Goal: Task Accomplishment & Management: Complete application form

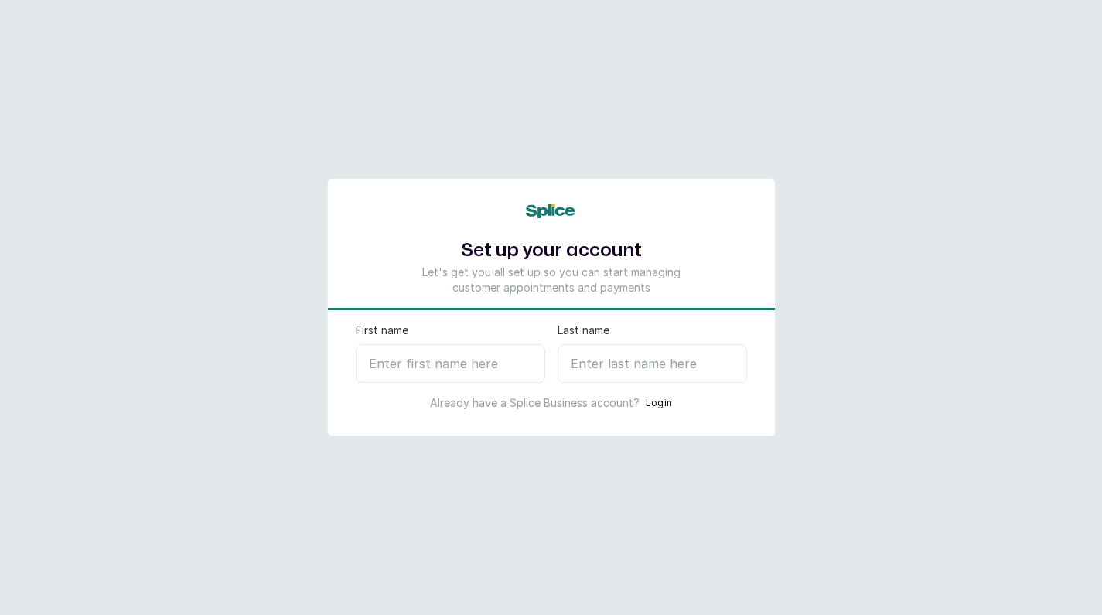
click at [476, 380] on input "First name" at bounding box center [450, 363] width 189 height 39
click at [588, 369] on input "Last name" at bounding box center [651, 363] width 189 height 39
click at [401, 360] on input "First name" at bounding box center [450, 363] width 189 height 39
type input "Cozi"
click at [602, 365] on input "Last name" at bounding box center [651, 363] width 189 height 39
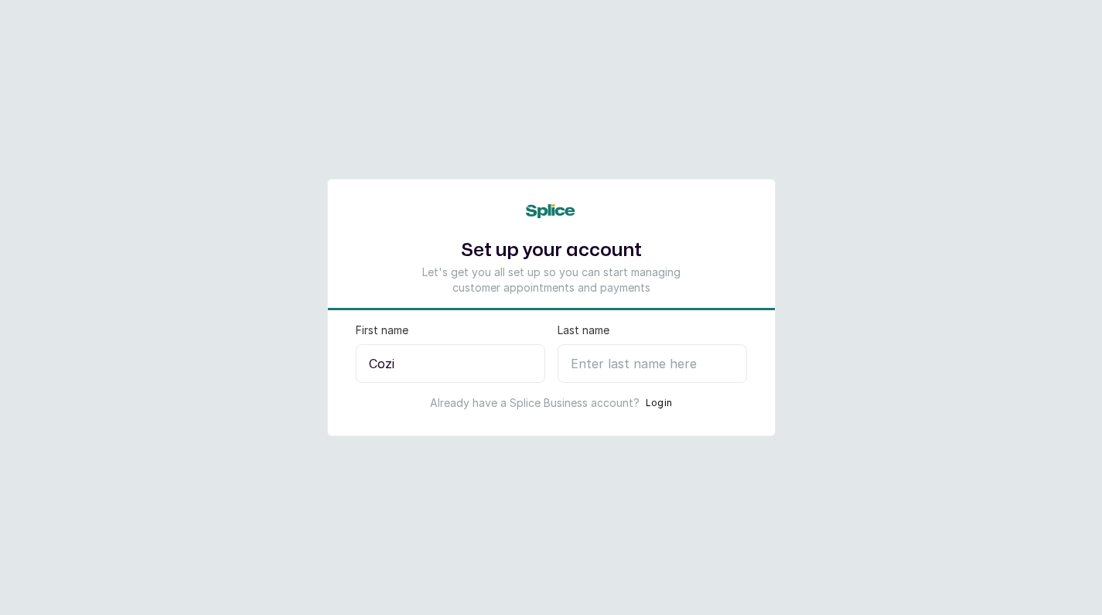
type input "S"
select select "NG"
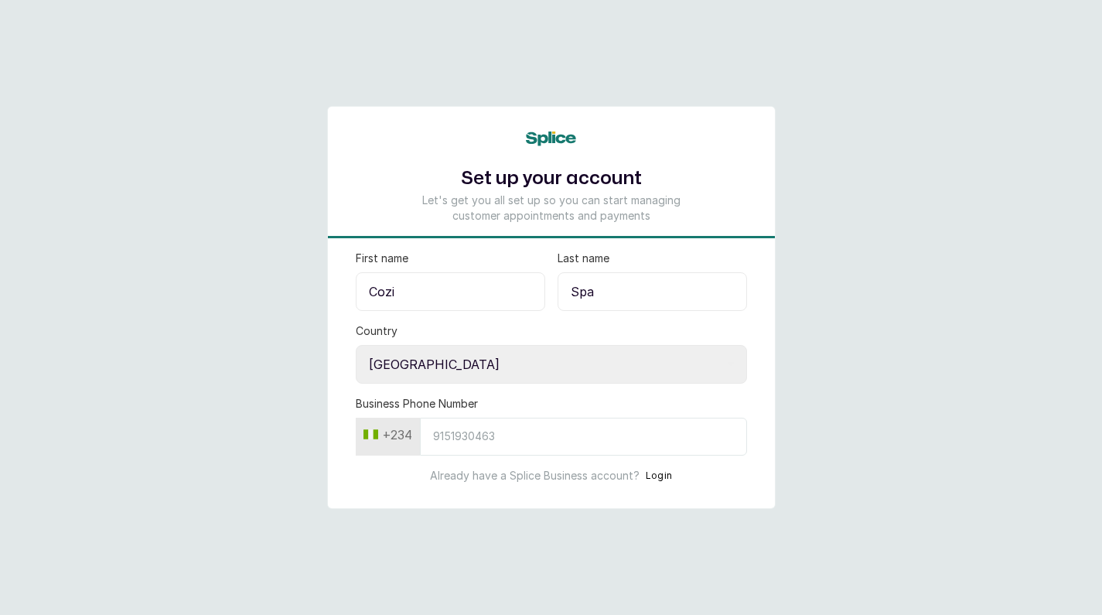
type input "Spa"
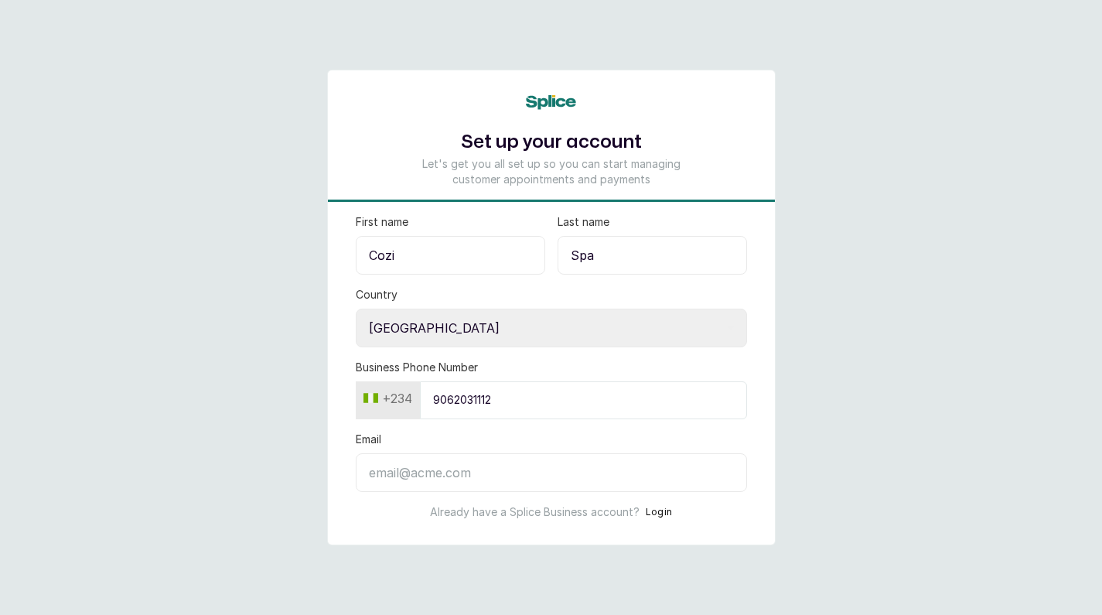
type input "9062031112"
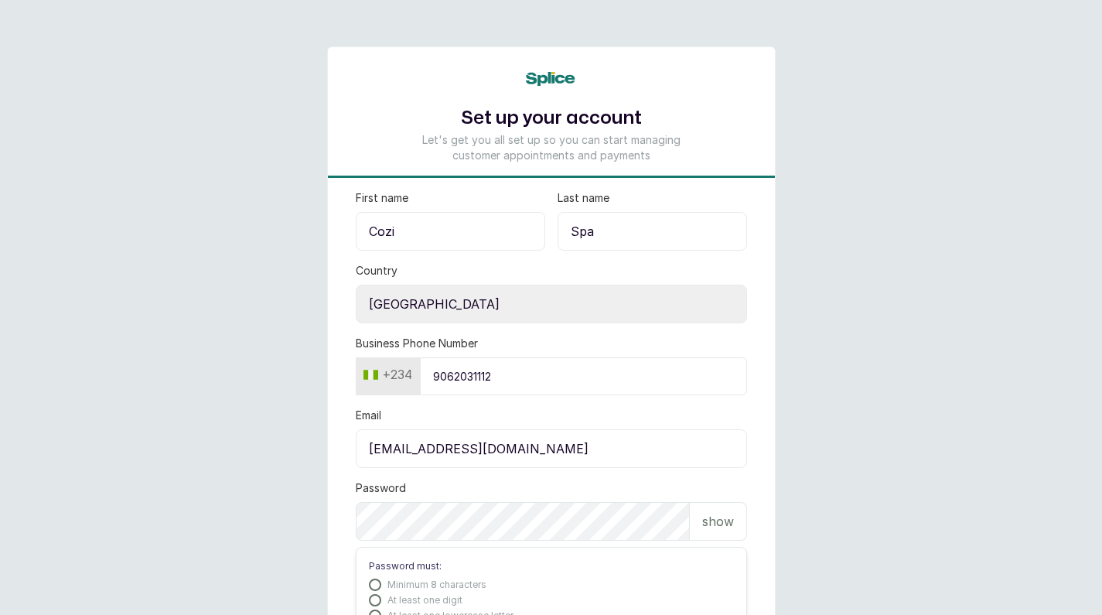
click at [410, 449] on input "info@Cozispa.com" at bounding box center [551, 448] width 391 height 39
type input "info@cozispa.com"
click at [714, 518] on p "show" at bounding box center [718, 521] width 32 height 19
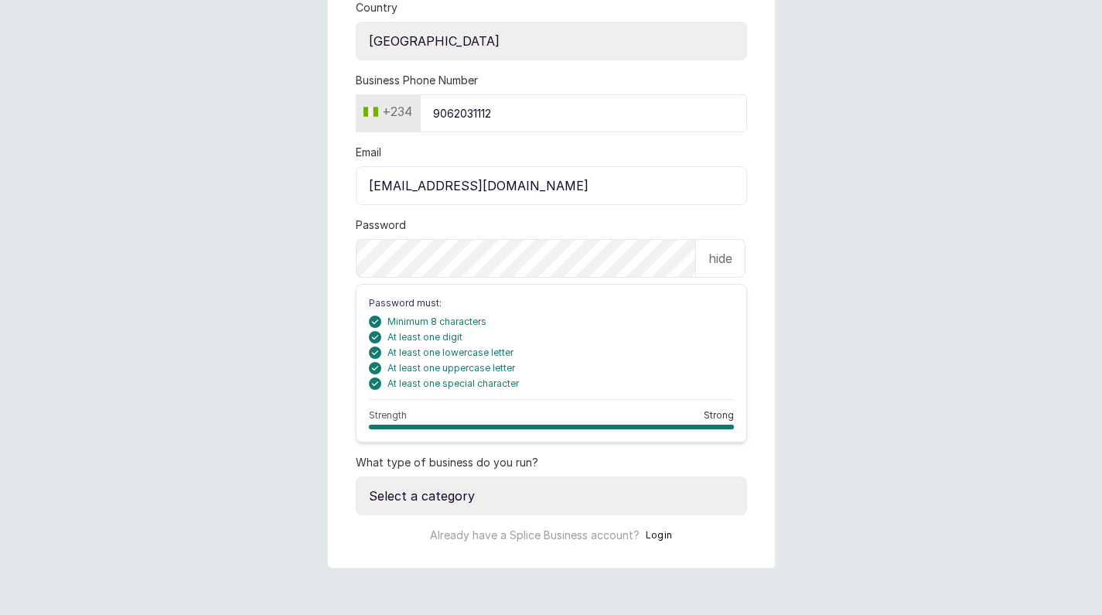
scroll to position [263, 0]
select select "manage_a_team"
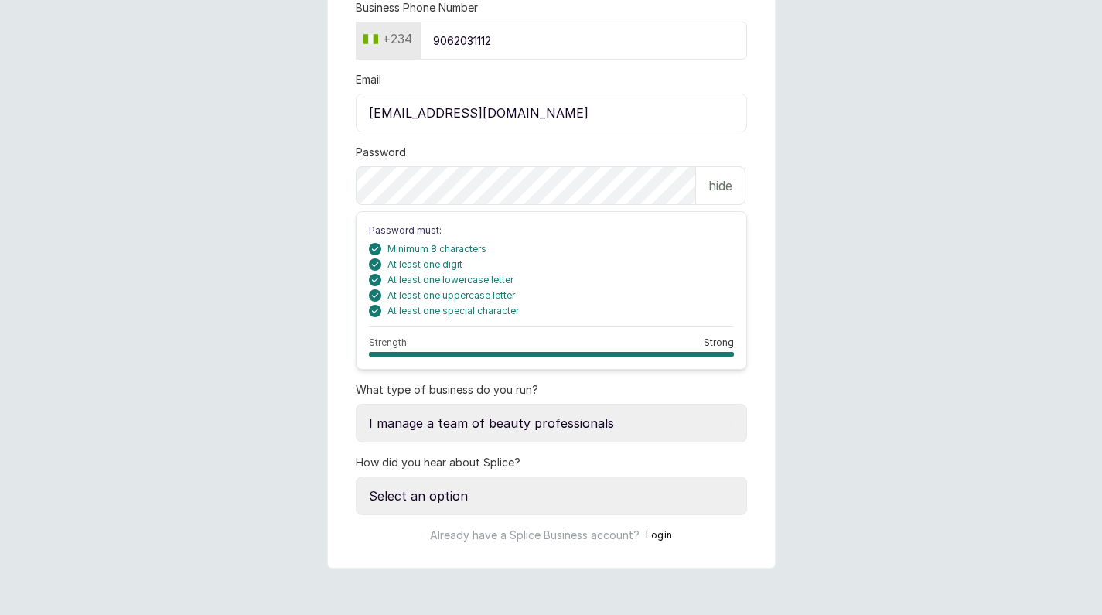
scroll to position [336, 0]
select select "google_search"
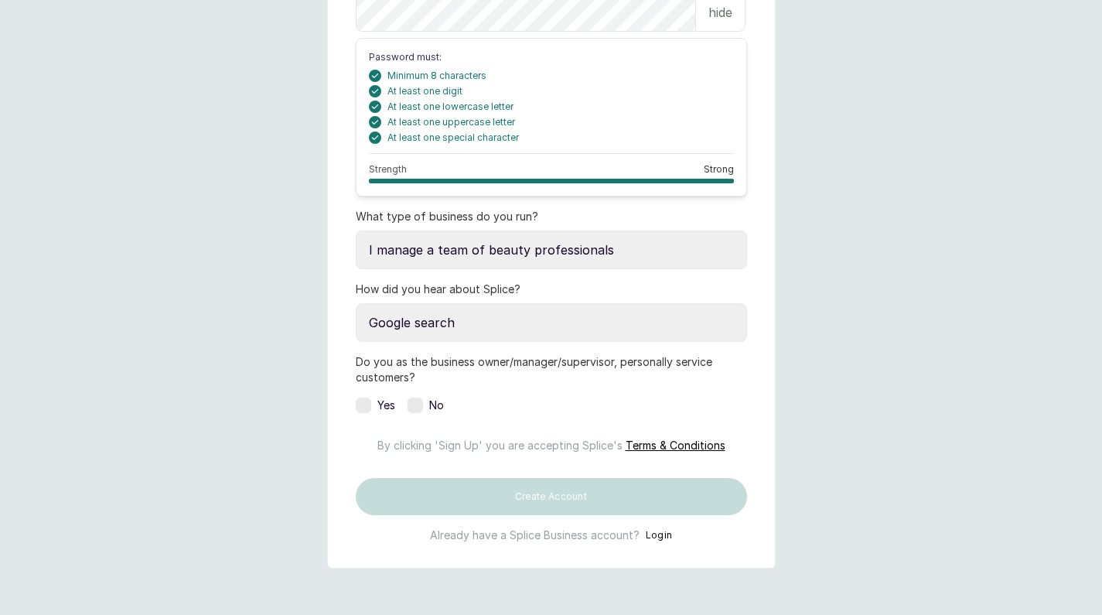
scroll to position [547, 0]
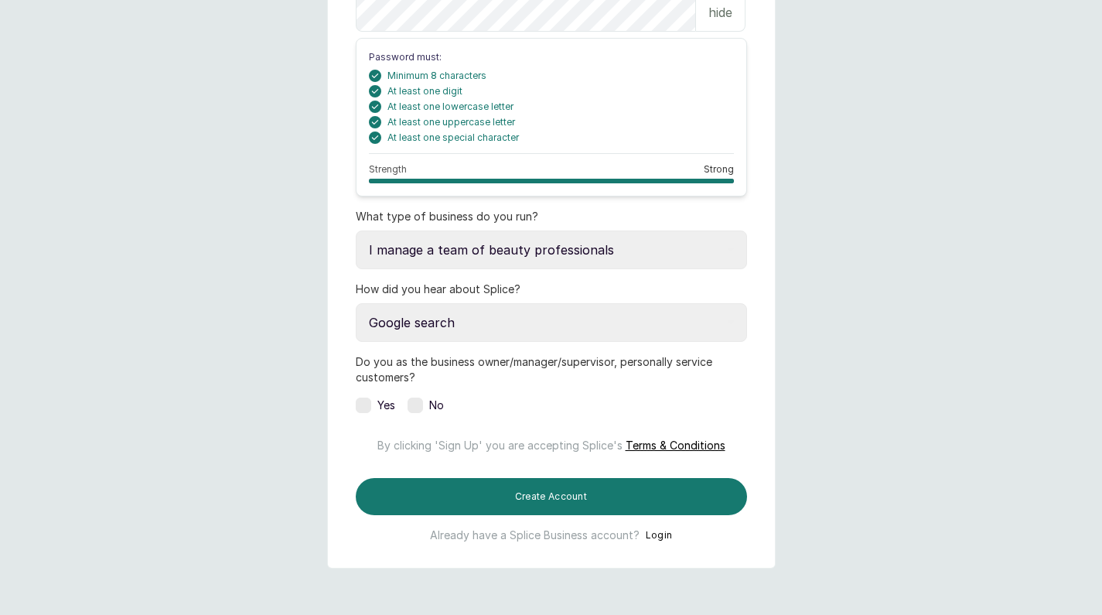
click at [419, 397] on label at bounding box center [414, 404] width 15 height 15
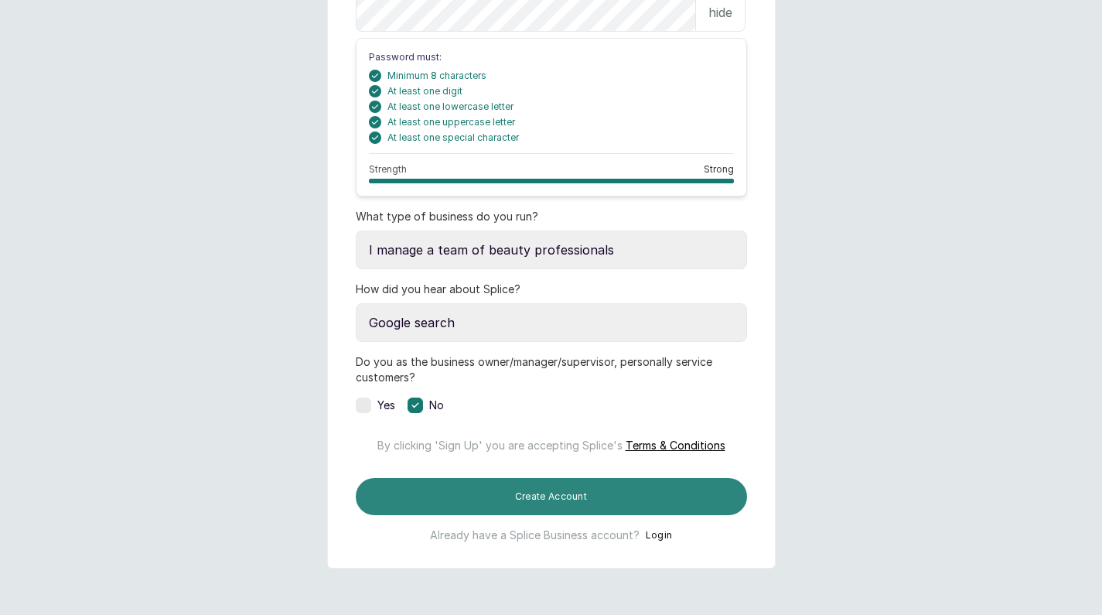
click at [540, 499] on button "Create Account" at bounding box center [551, 496] width 391 height 37
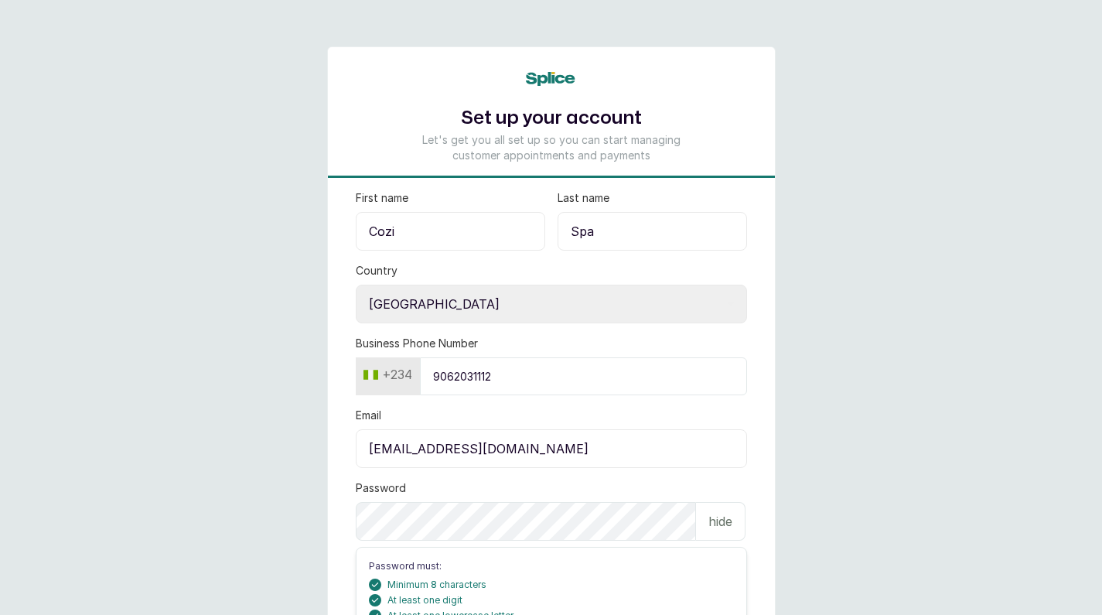
scroll to position [0, 0]
click at [434, 378] on input "9062031112" at bounding box center [583, 376] width 327 height 38
click at [433, 372] on input "9062031112" at bounding box center [583, 376] width 327 height 38
click at [444, 377] on input "9062031112" at bounding box center [583, 376] width 327 height 38
click at [488, 373] on input "9062031112" at bounding box center [583, 376] width 327 height 38
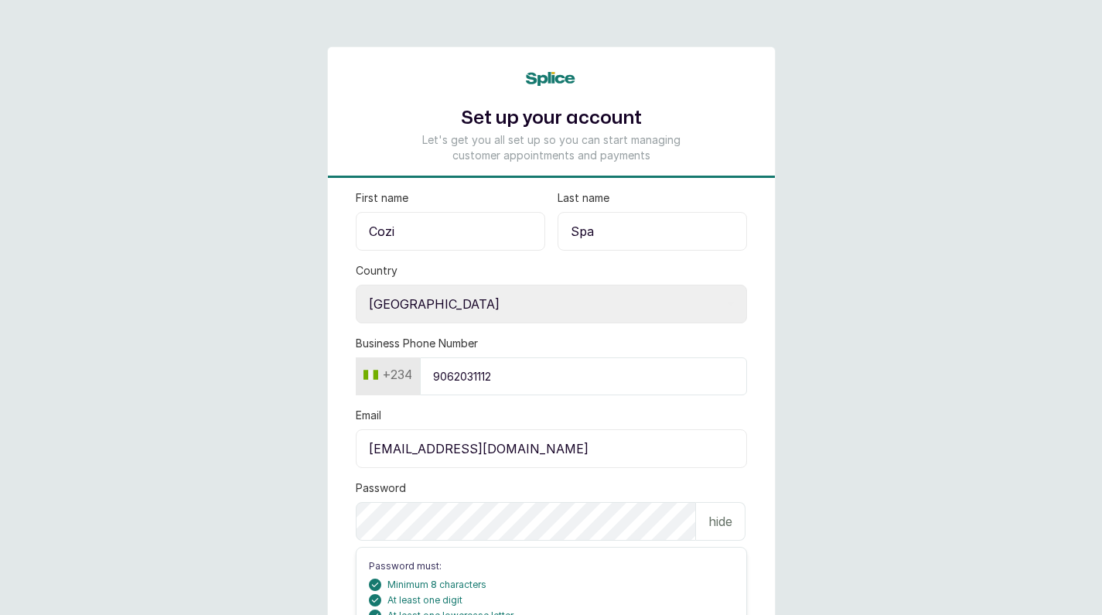
click at [503, 374] on input "9062031112" at bounding box center [583, 376] width 327 height 38
click at [484, 378] on input "9062031112" at bounding box center [583, 376] width 327 height 38
click at [485, 374] on input "9062031112" at bounding box center [583, 376] width 327 height 38
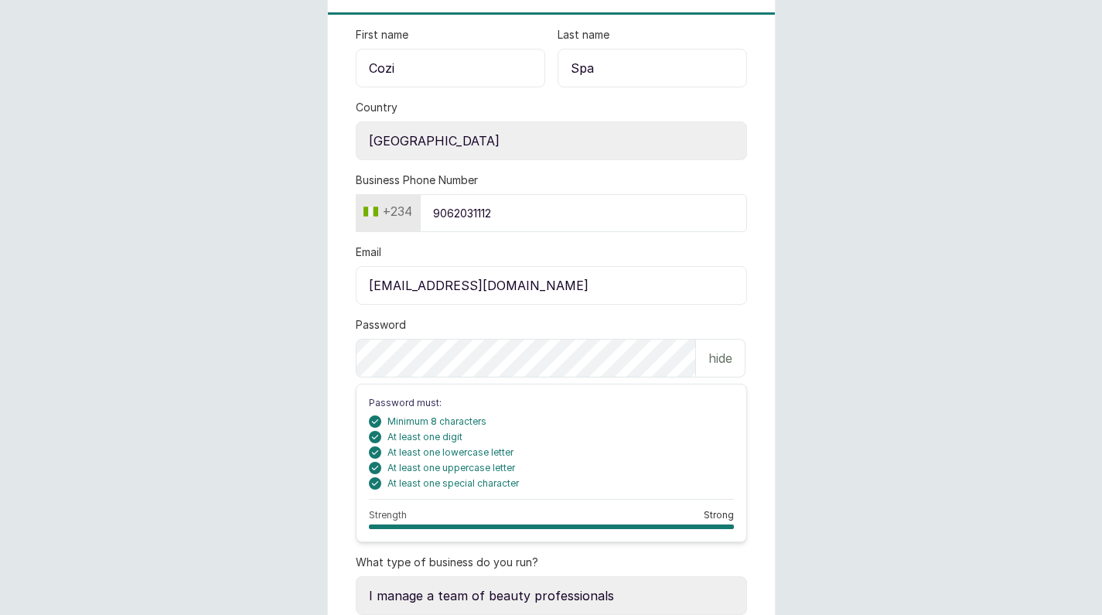
scroll to position [114, 0]
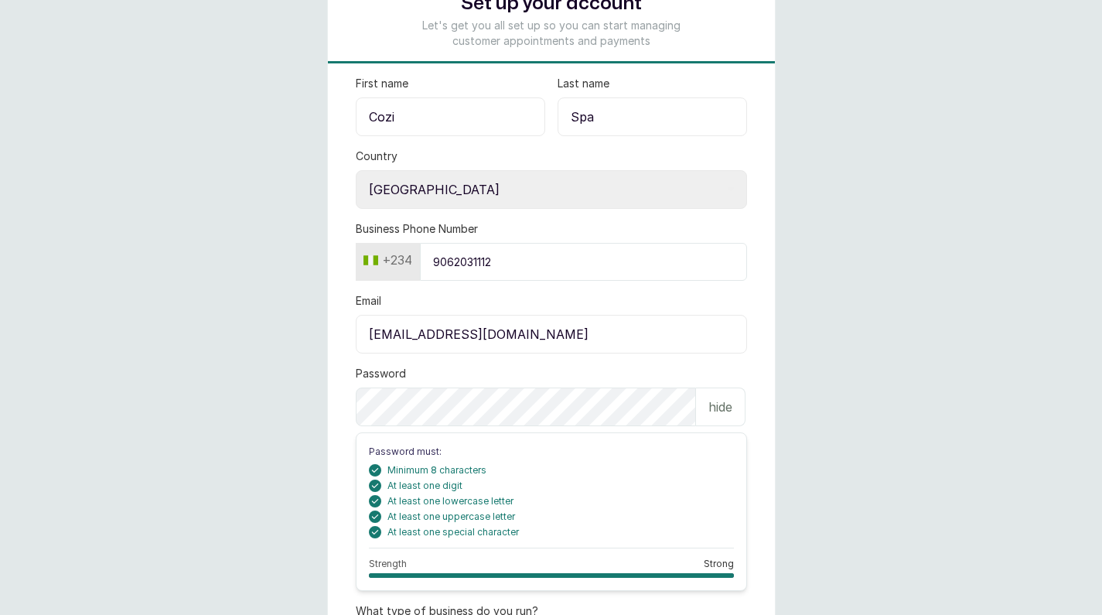
drag, startPoint x: 435, startPoint y: 262, endPoint x: 515, endPoint y: 260, distance: 79.7
click at [515, 260] on input "9062031112" at bounding box center [583, 262] width 327 height 38
click at [731, 264] on input "9062031112" at bounding box center [583, 262] width 327 height 38
click at [547, 250] on input "9062031112" at bounding box center [583, 262] width 327 height 38
click at [435, 264] on input "9062031112" at bounding box center [583, 262] width 327 height 38
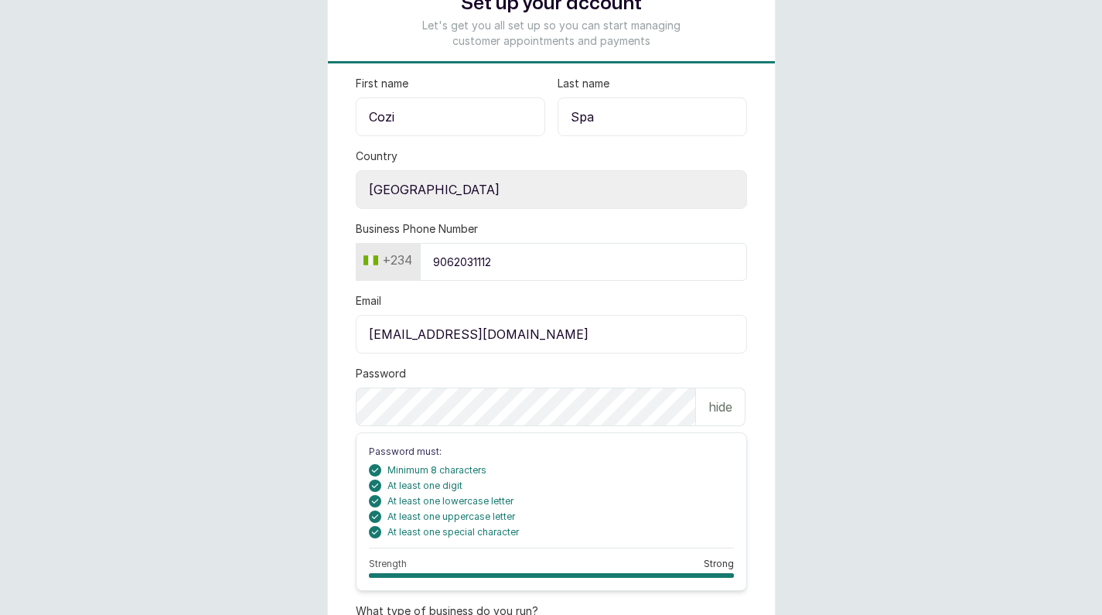
click at [448, 261] on input "9062031112" at bounding box center [583, 262] width 327 height 38
click at [455, 260] on input "9062031112" at bounding box center [583, 262] width 327 height 38
click at [436, 260] on input "9062031112" at bounding box center [583, 262] width 327 height 38
type input "2"
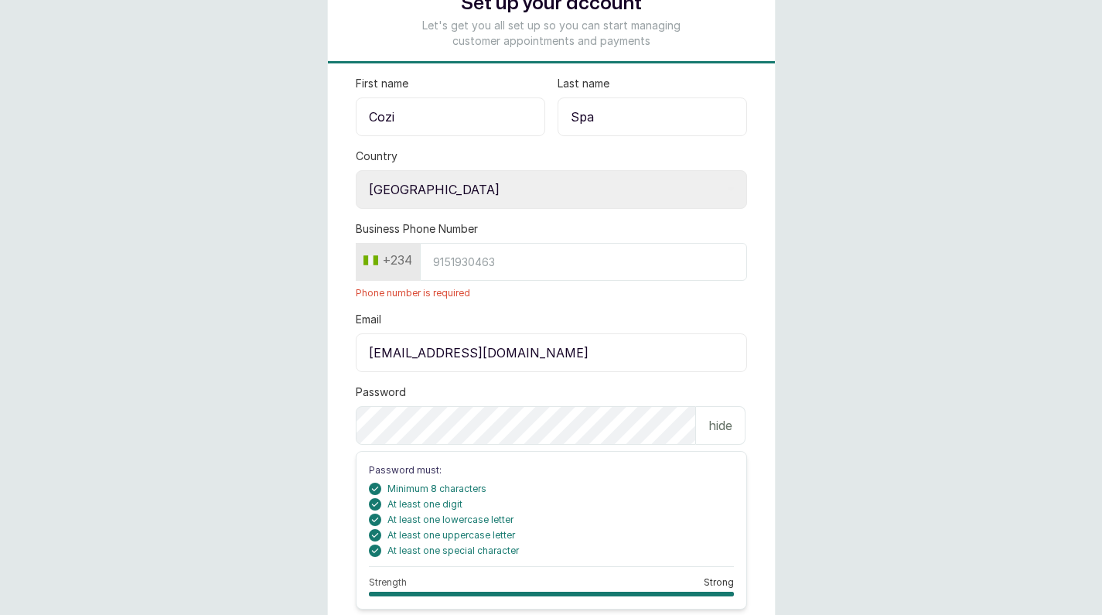
click at [442, 261] on input "Business Phone Number" at bounding box center [583, 262] width 327 height 38
click at [432, 261] on input "Business Phone Number" at bounding box center [583, 262] width 327 height 38
click at [435, 261] on input "Business Phone Number" at bounding box center [583, 262] width 327 height 38
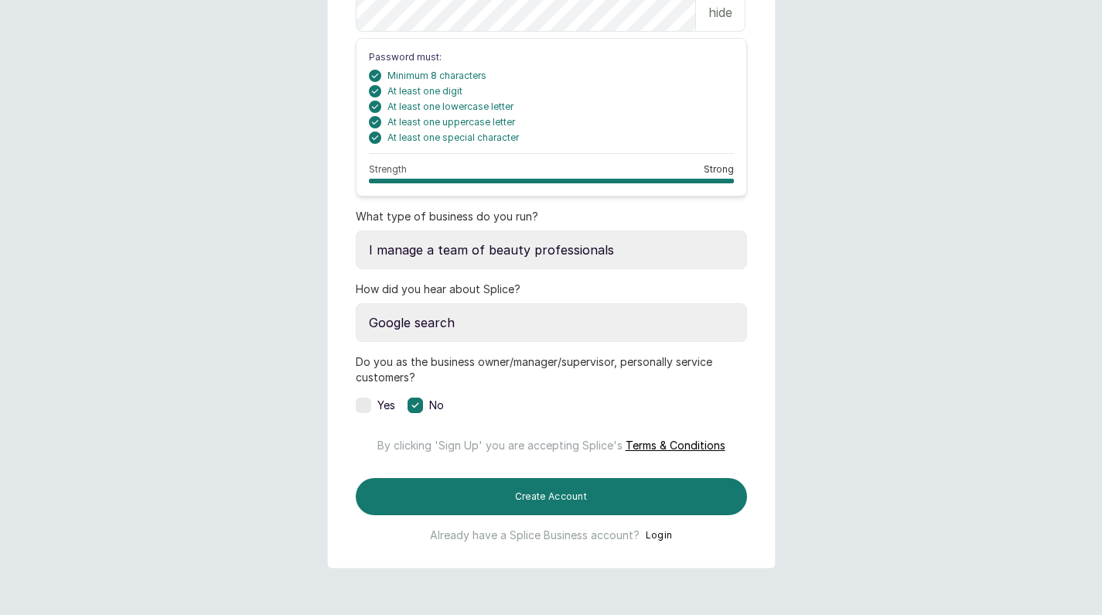
scroll to position [563, 0]
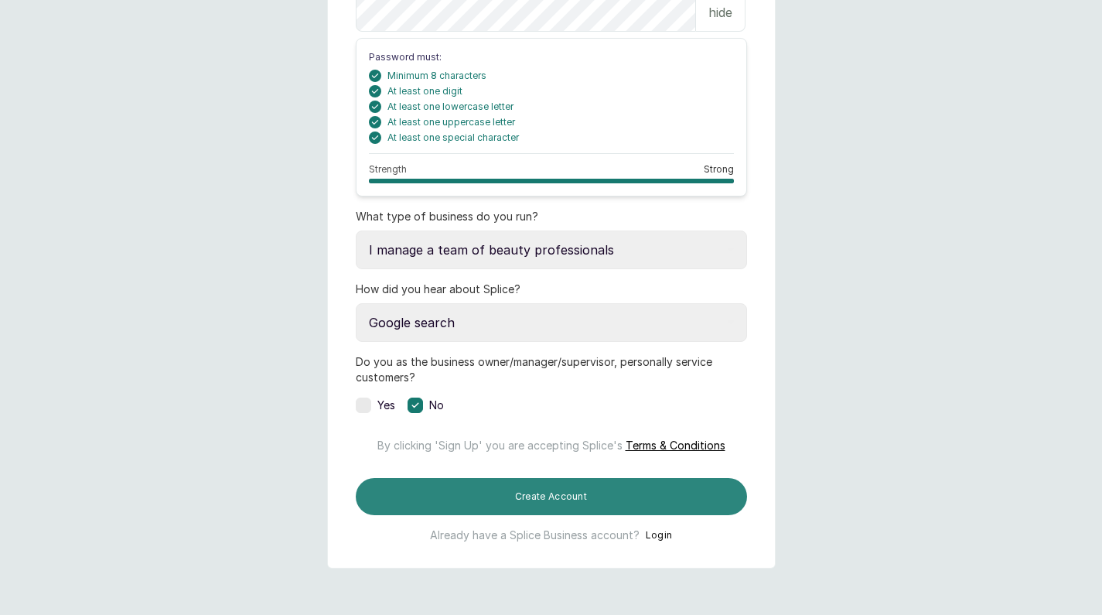
type input "9062031112"
click at [550, 491] on button "Create Account" at bounding box center [551, 496] width 391 height 37
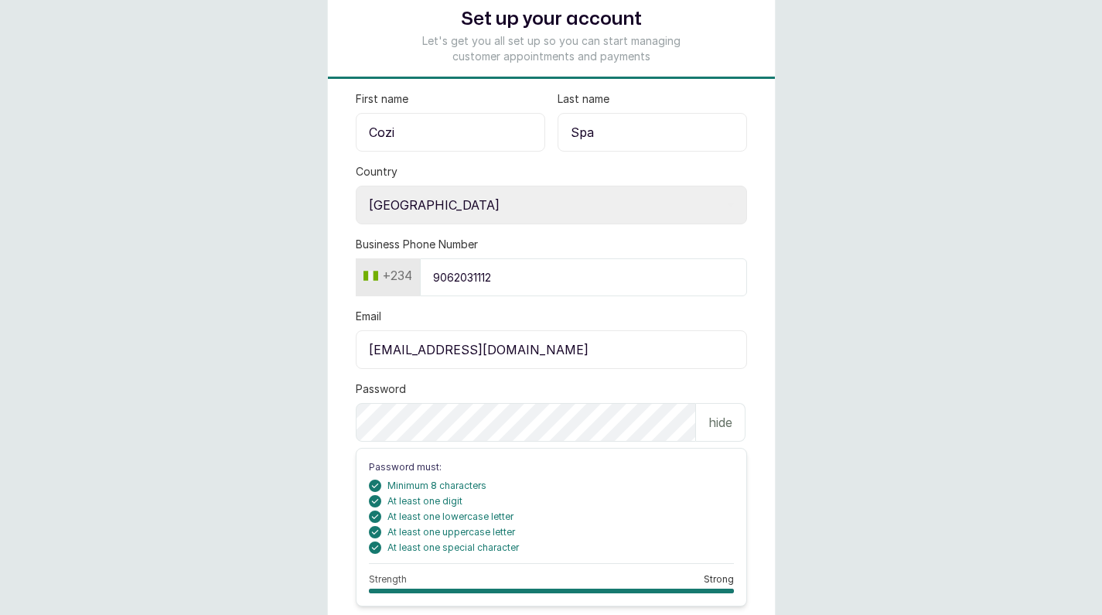
scroll to position [116, 0]
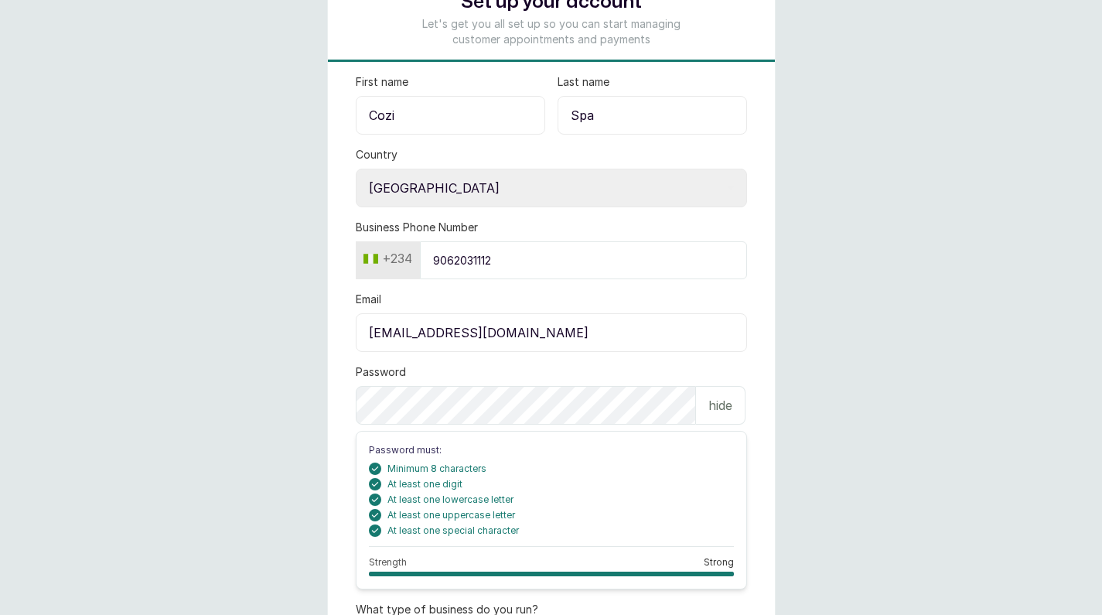
click at [338, 409] on form "First name Cozi Last name Spa Country Select country Nigeria Ghana Business Pho…" at bounding box center [551, 504] width 447 height 861
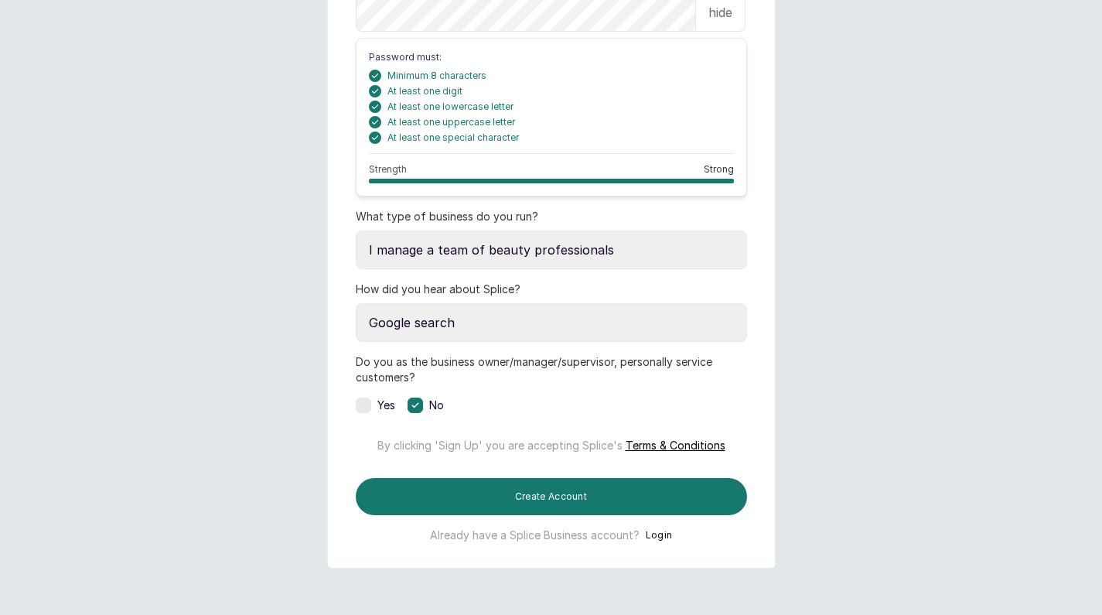
scroll to position [563, 0]
click at [655, 536] on button "Login" at bounding box center [659, 534] width 27 height 15
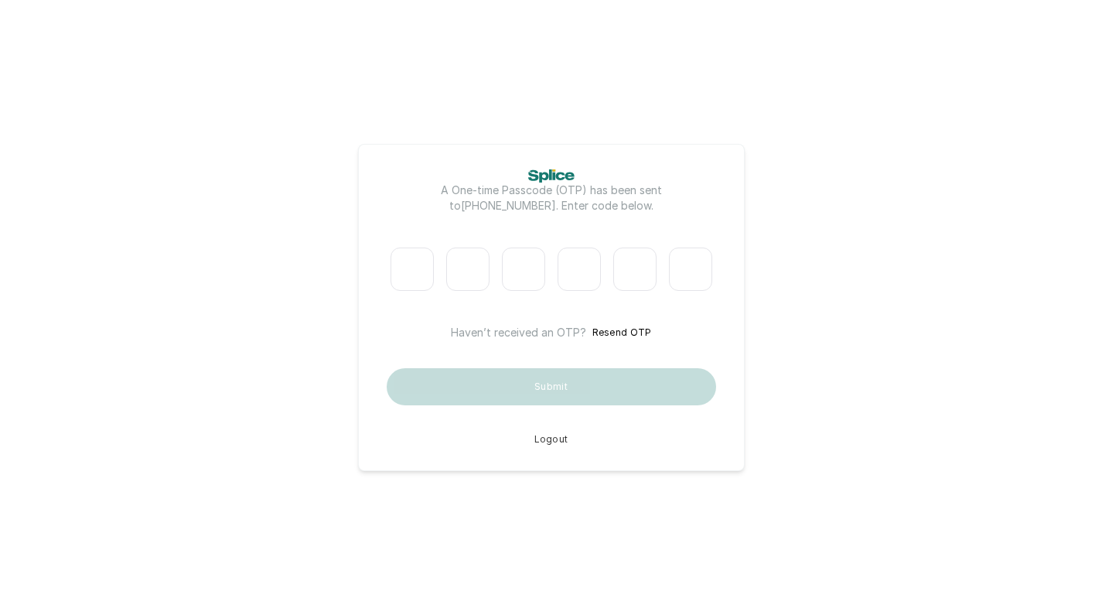
click at [421, 271] on input "Please enter verification code. Digit 1" at bounding box center [411, 268] width 43 height 43
click at [620, 325] on button "Resend OTP" at bounding box center [622, 332] width 60 height 15
click at [612, 333] on button "Resend OTP" at bounding box center [622, 332] width 60 height 15
click at [409, 268] on input "Please enter verification code. Digit 1" at bounding box center [411, 268] width 43 height 43
click at [617, 330] on button "Resend OTP" at bounding box center [622, 332] width 60 height 15
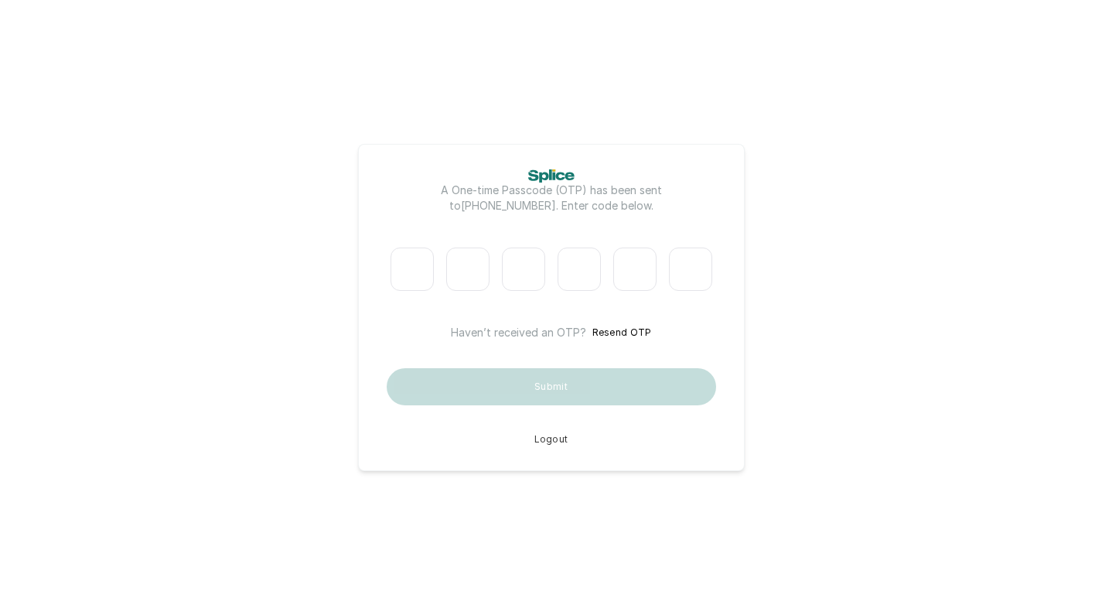
click at [622, 329] on button "Resend OTP" at bounding box center [622, 332] width 60 height 15
click at [609, 330] on button "Resend OTP" at bounding box center [622, 332] width 60 height 15
click at [642, 330] on button "Resend OTP" at bounding box center [622, 332] width 60 height 15
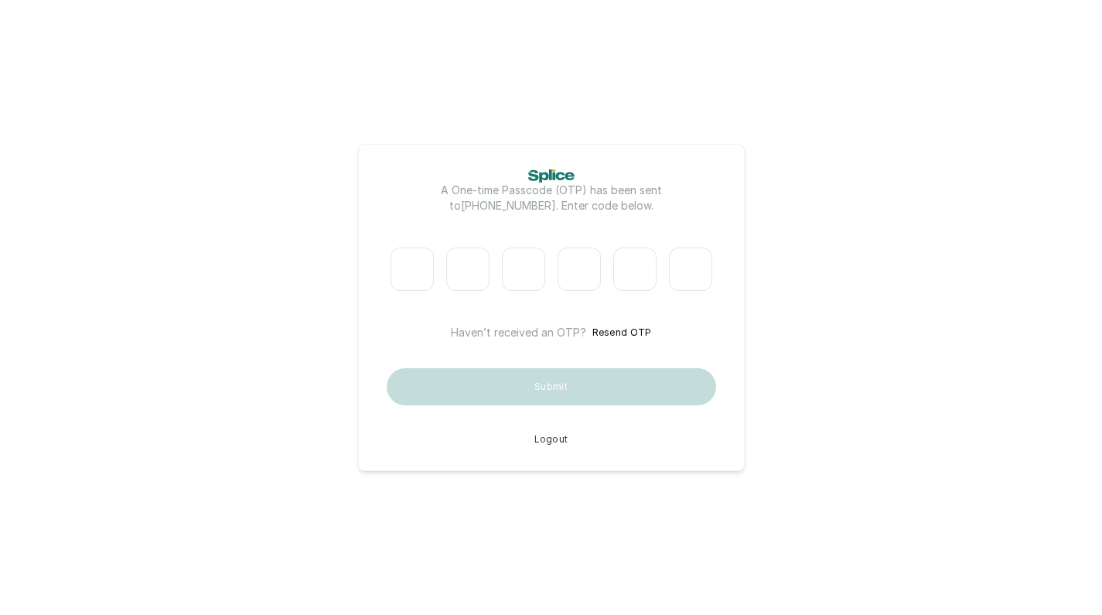
click at [642, 329] on button "Resend OTP" at bounding box center [622, 332] width 60 height 15
click at [620, 330] on button "Resend OTP" at bounding box center [622, 332] width 60 height 15
click at [405, 270] on input "Please enter verification code. Digit 1" at bounding box center [411, 268] width 43 height 43
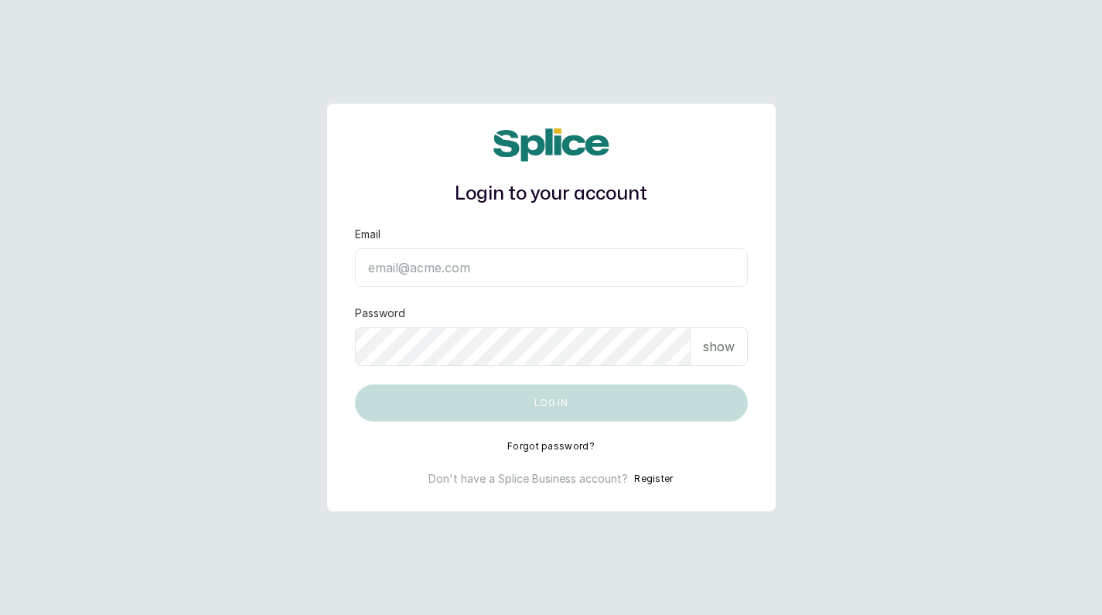
type input "info@cozispa.com"
click at [550, 402] on button "Log in" at bounding box center [551, 402] width 393 height 37
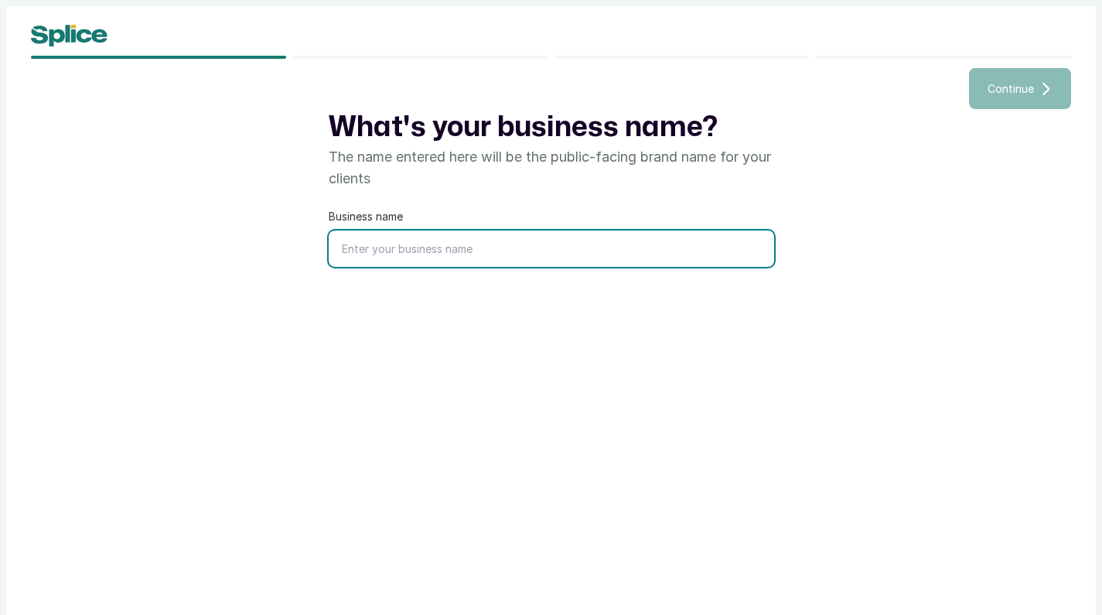
click at [427, 250] on input "text" at bounding box center [551, 248] width 445 height 36
type input "Cozi Spa"
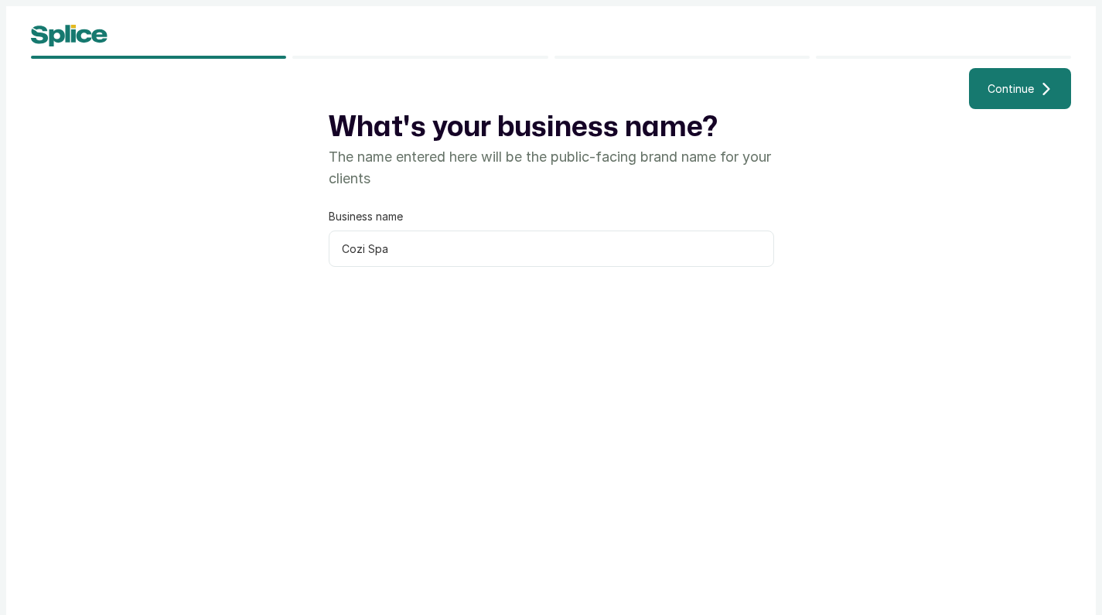
click at [1022, 83] on span "Continue" at bounding box center [1010, 88] width 46 height 16
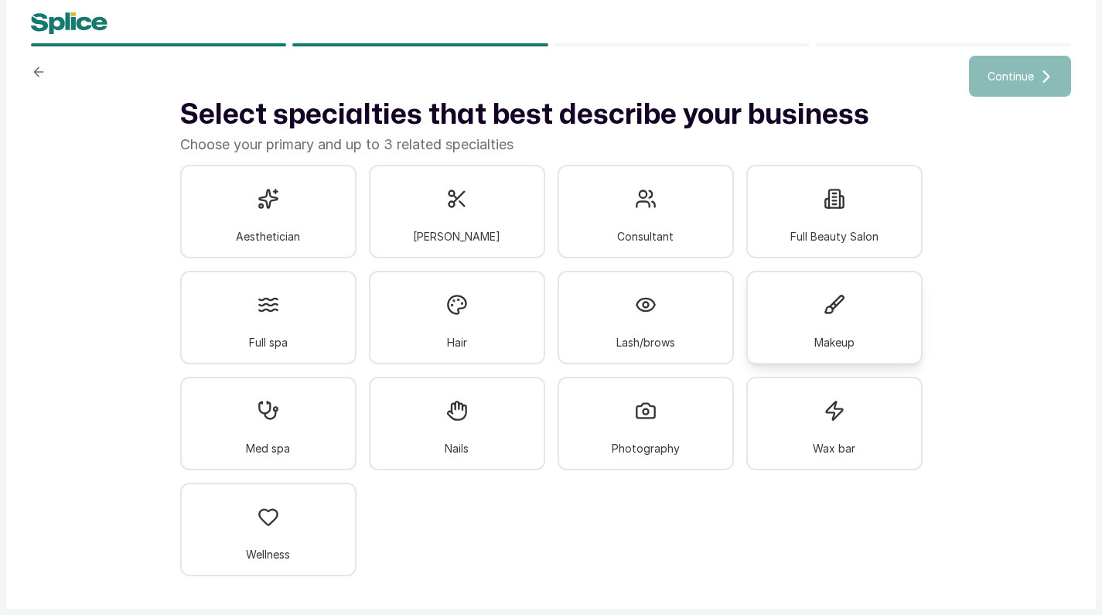
scroll to position [12, 0]
click at [284, 315] on div at bounding box center [268, 305] width 40 height 40
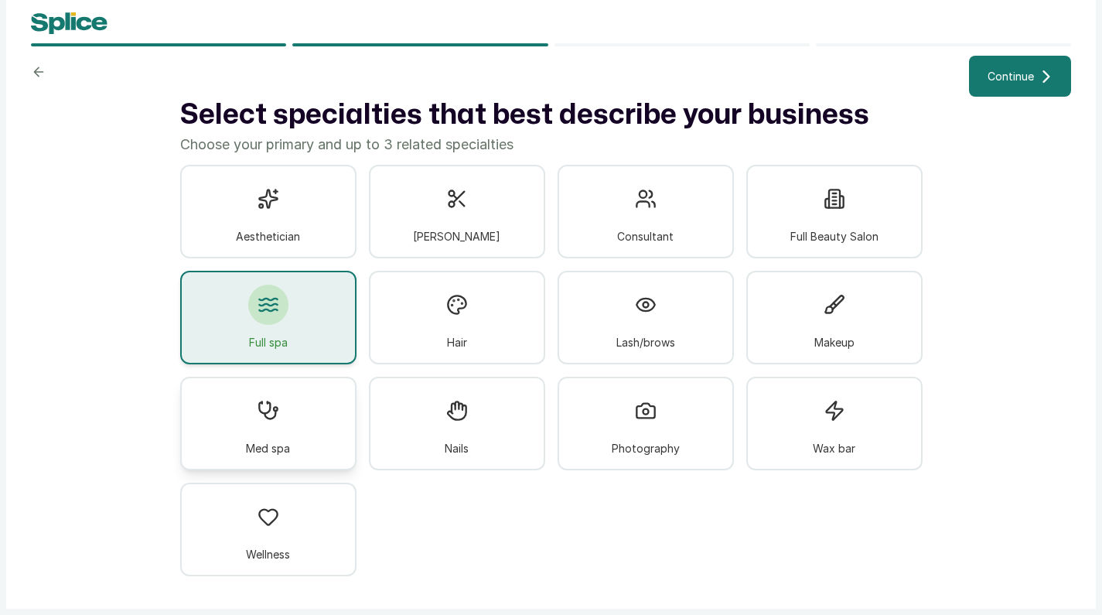
click at [285, 431] on div "Med spa" at bounding box center [268, 424] width 176 height 94
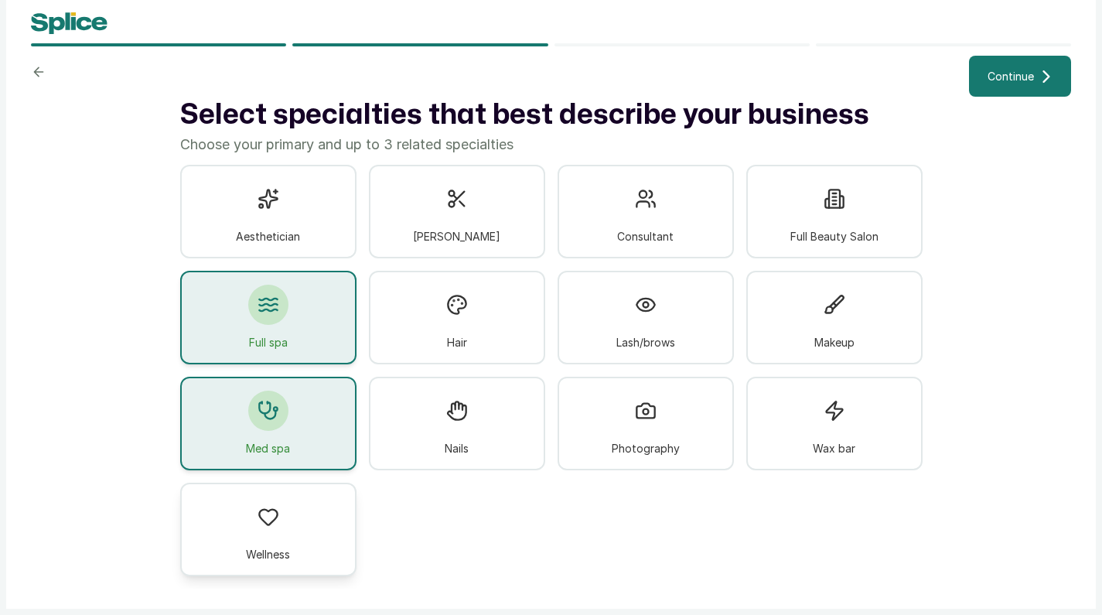
click at [290, 532] on div "Wellness" at bounding box center [268, 529] width 176 height 94
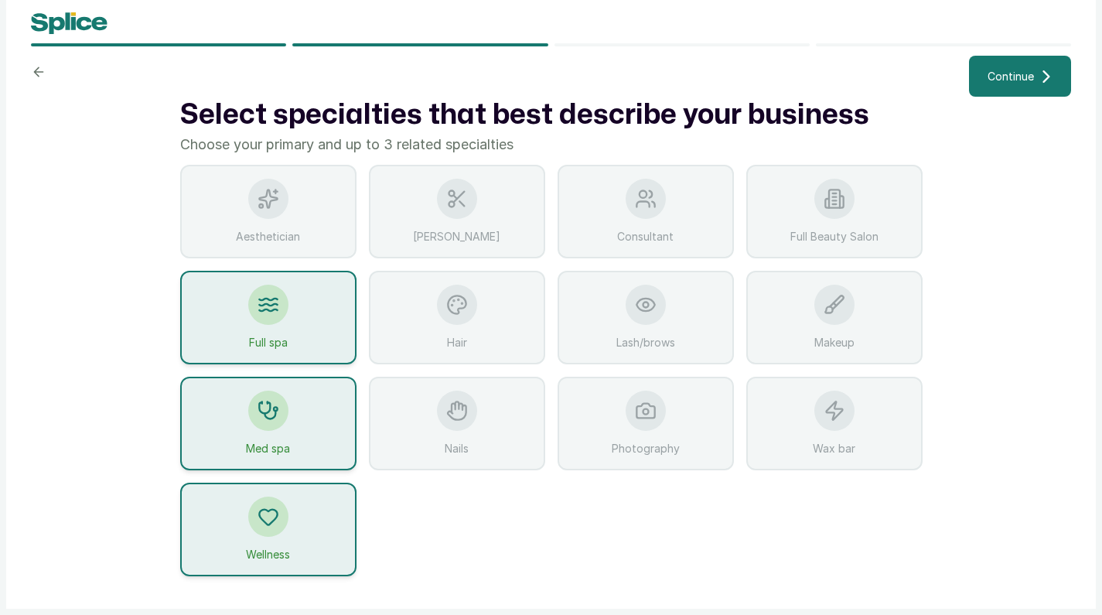
click at [472, 421] on div at bounding box center [457, 410] width 40 height 40
click at [280, 530] on div at bounding box center [268, 516] width 40 height 40
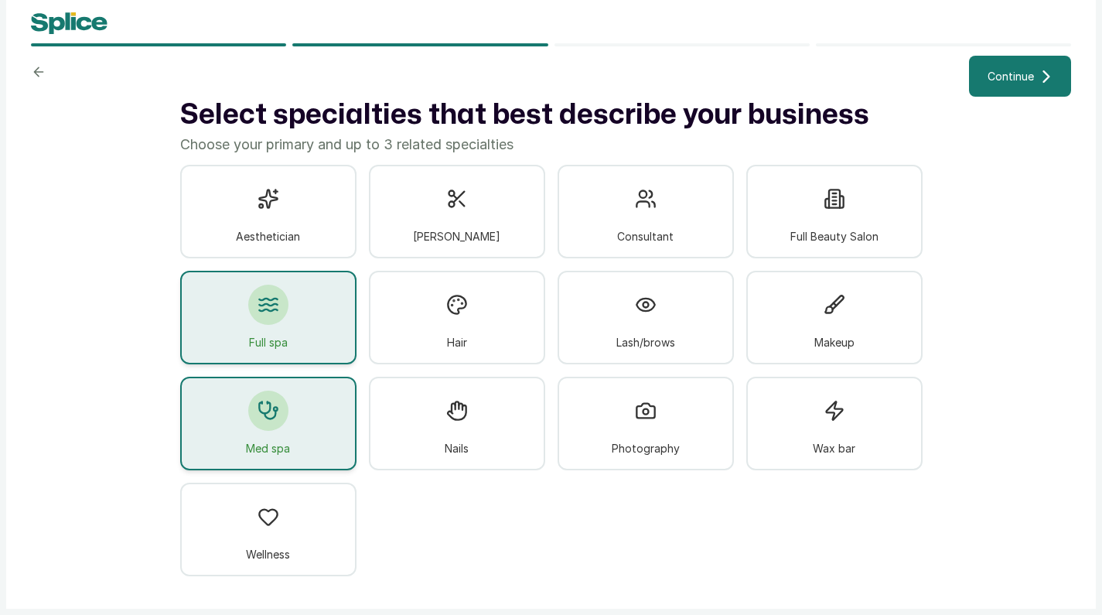
click at [283, 442] on span "Med spa" at bounding box center [268, 448] width 44 height 16
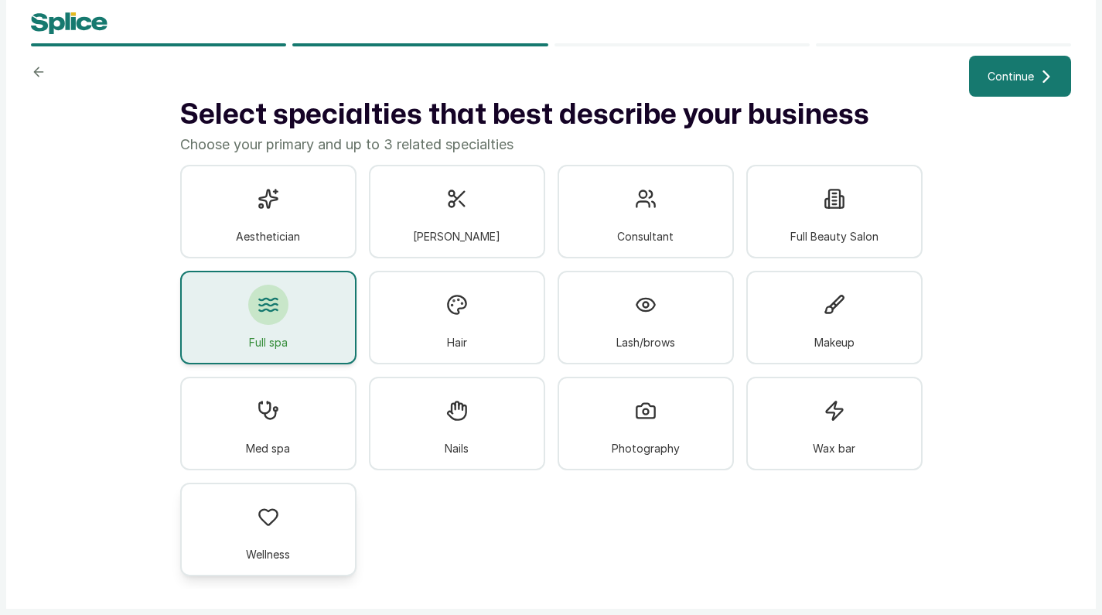
click at [292, 550] on div "Wellness" at bounding box center [268, 529] width 176 height 94
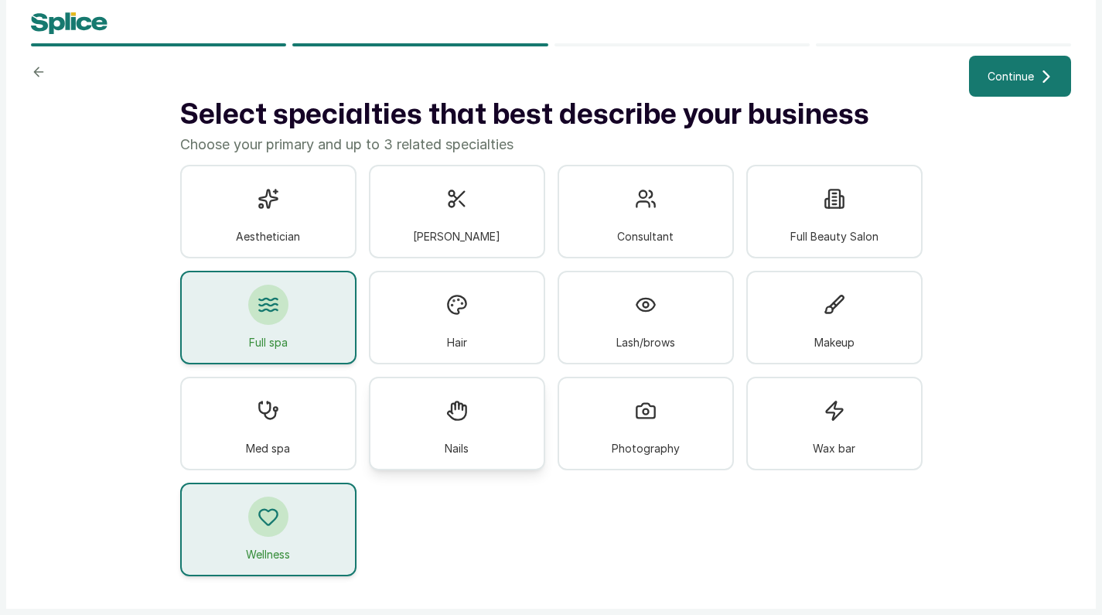
click at [483, 425] on div "Nails" at bounding box center [457, 424] width 176 height 94
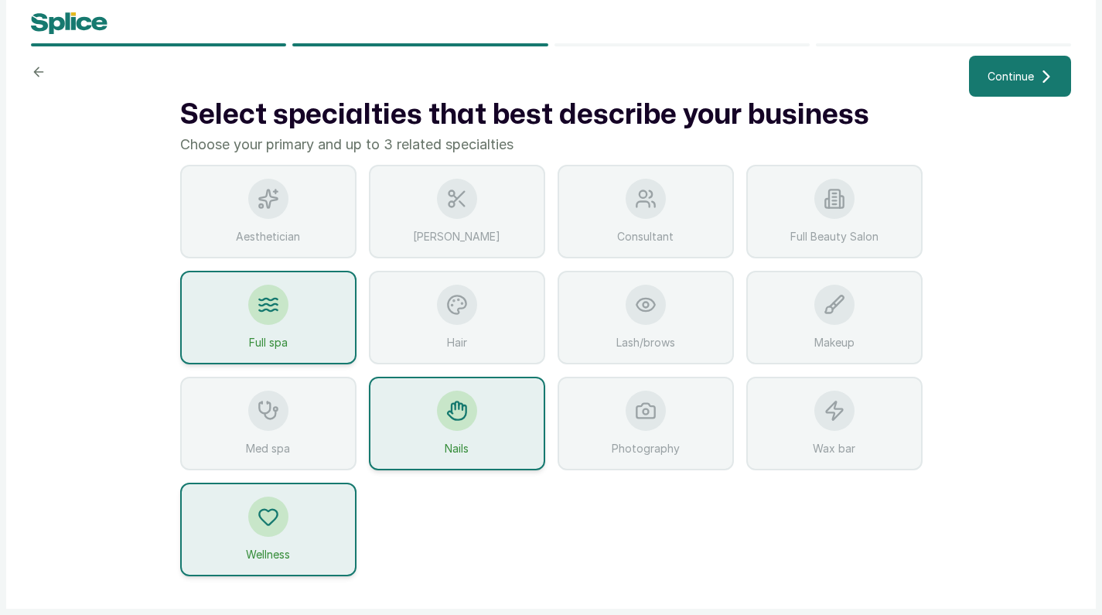
click at [272, 486] on div "Wellness" at bounding box center [268, 529] width 176 height 94
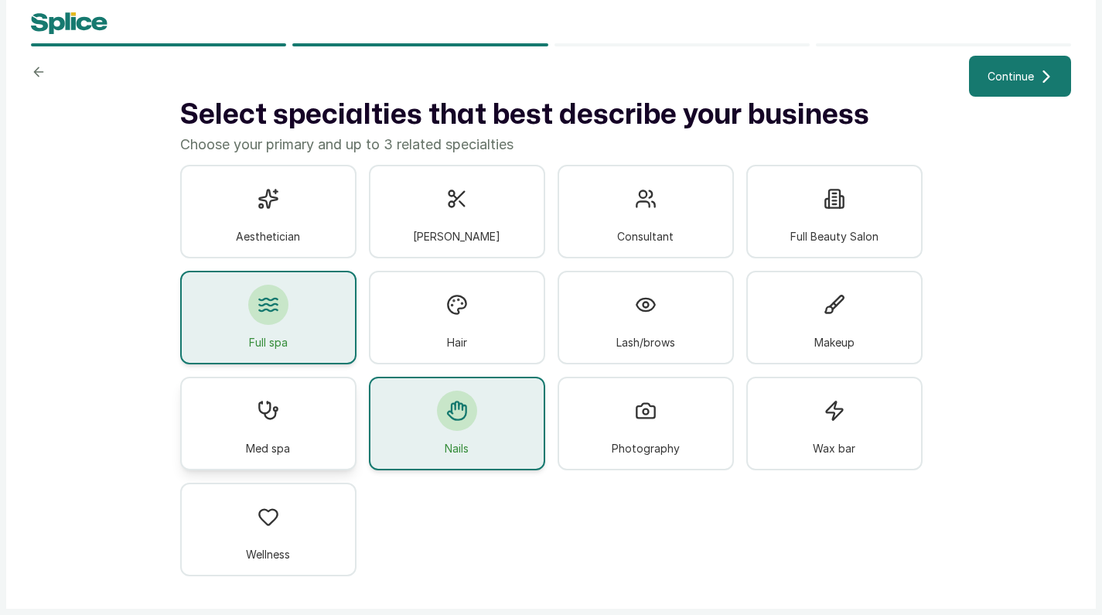
click at [273, 447] on span "Med spa" at bounding box center [268, 448] width 44 height 16
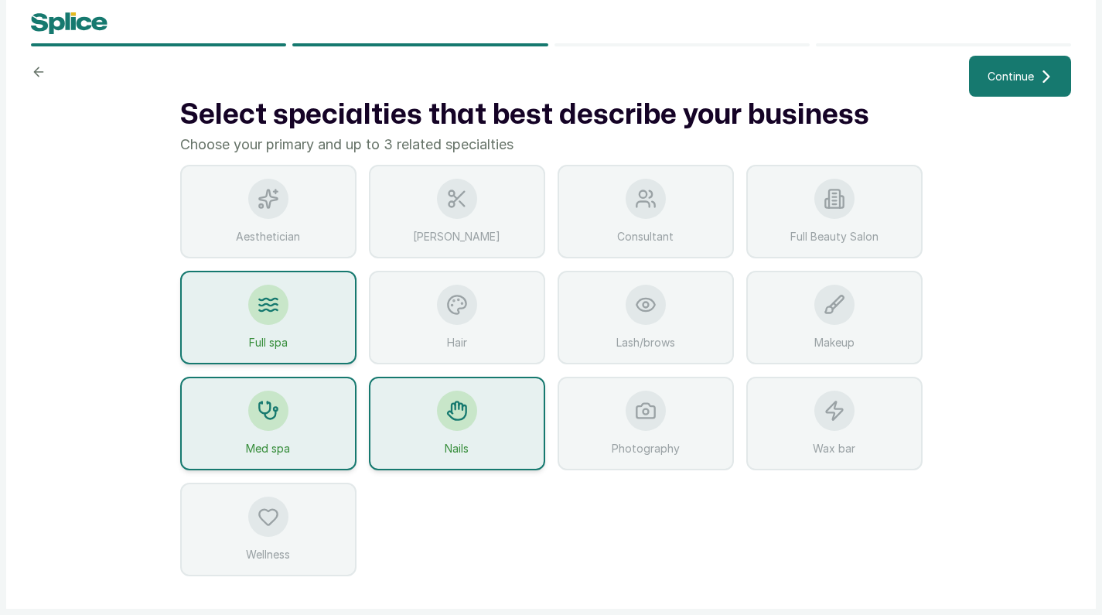
click at [1012, 79] on span "Continue" at bounding box center [1010, 76] width 46 height 16
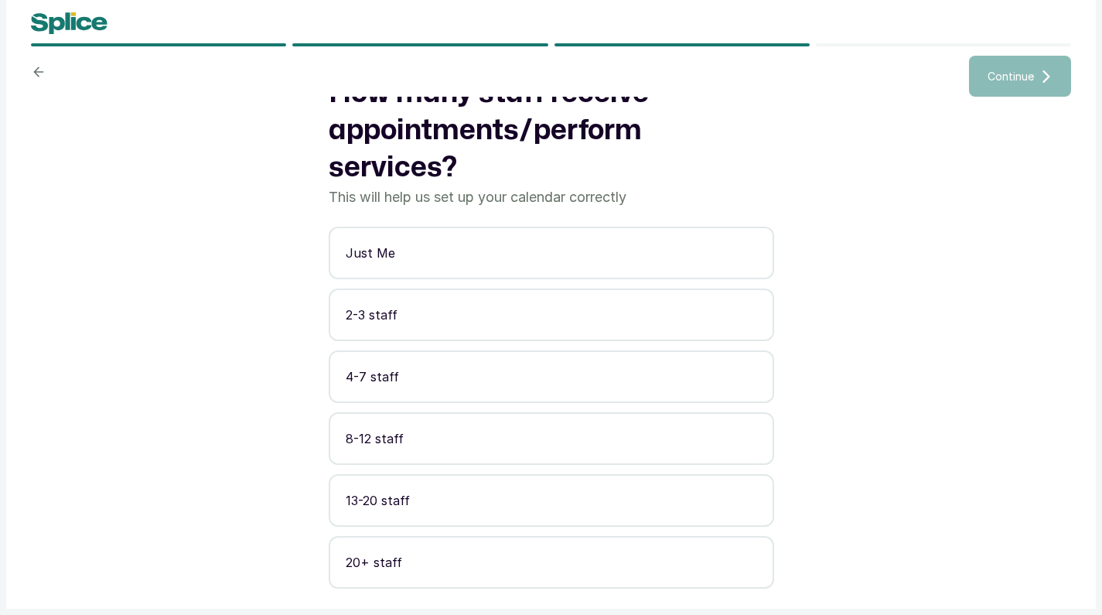
click at [390, 437] on p "8-12 staff" at bounding box center [551, 438] width 411 height 19
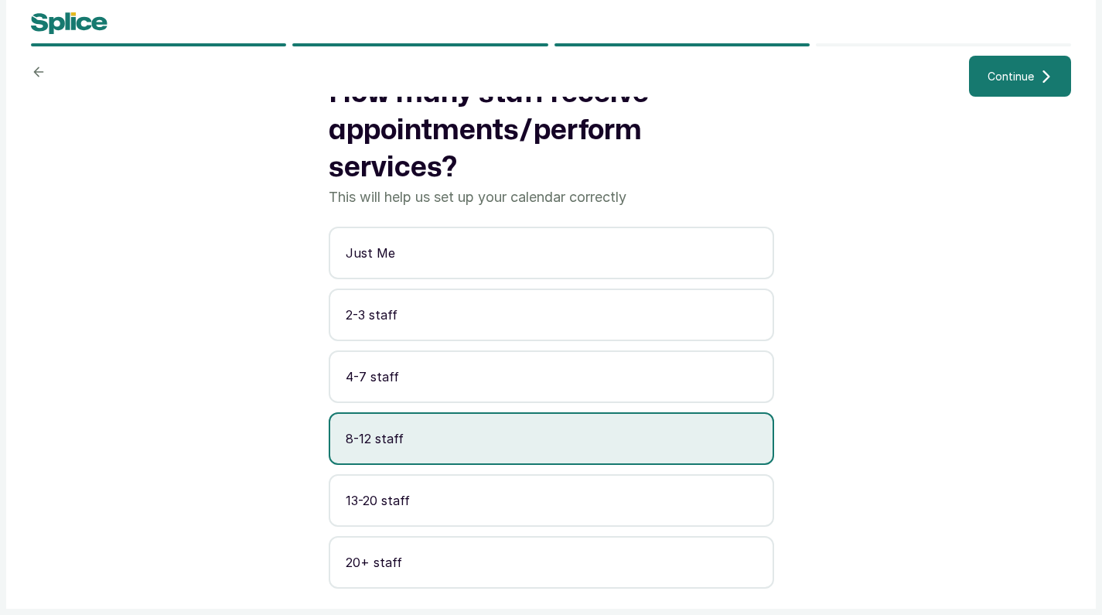
click at [995, 83] on span "Continue" at bounding box center [1010, 76] width 46 height 16
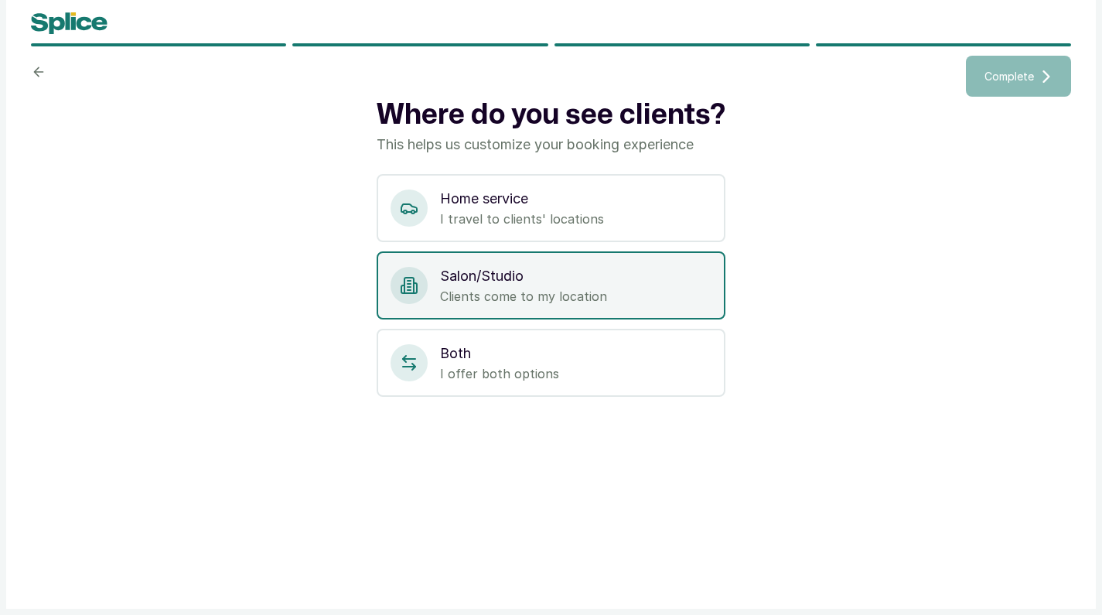
click at [551, 276] on p "Salon/Studio" at bounding box center [575, 276] width 271 height 22
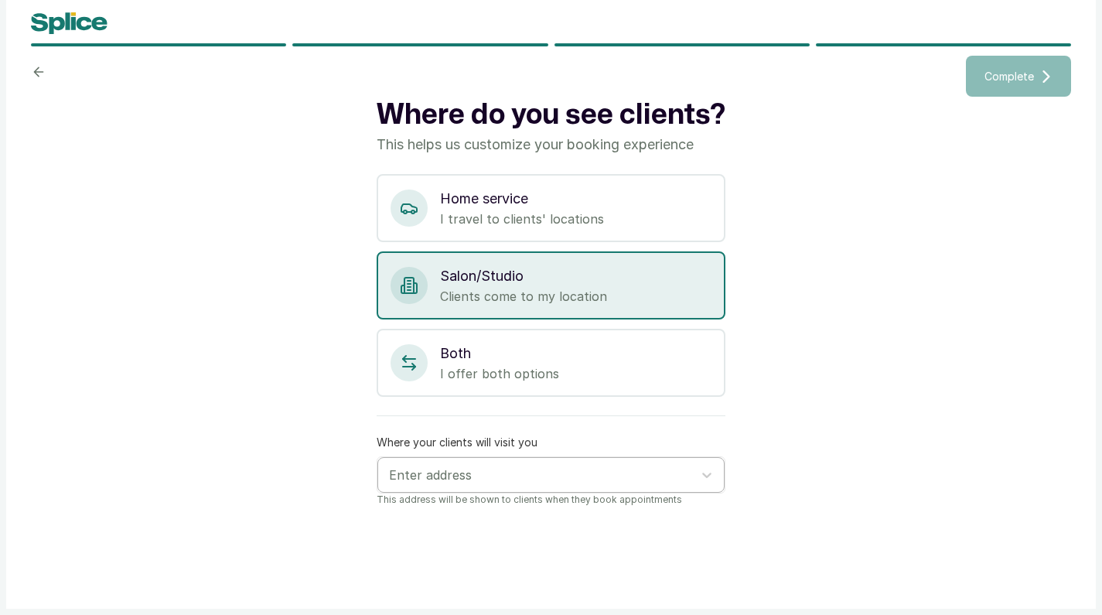
click at [423, 474] on div "Enter address" at bounding box center [537, 474] width 296 height 17
type input "Plot 15 Ahocol Estate"
click at [525, 475] on div at bounding box center [537, 475] width 296 height 20
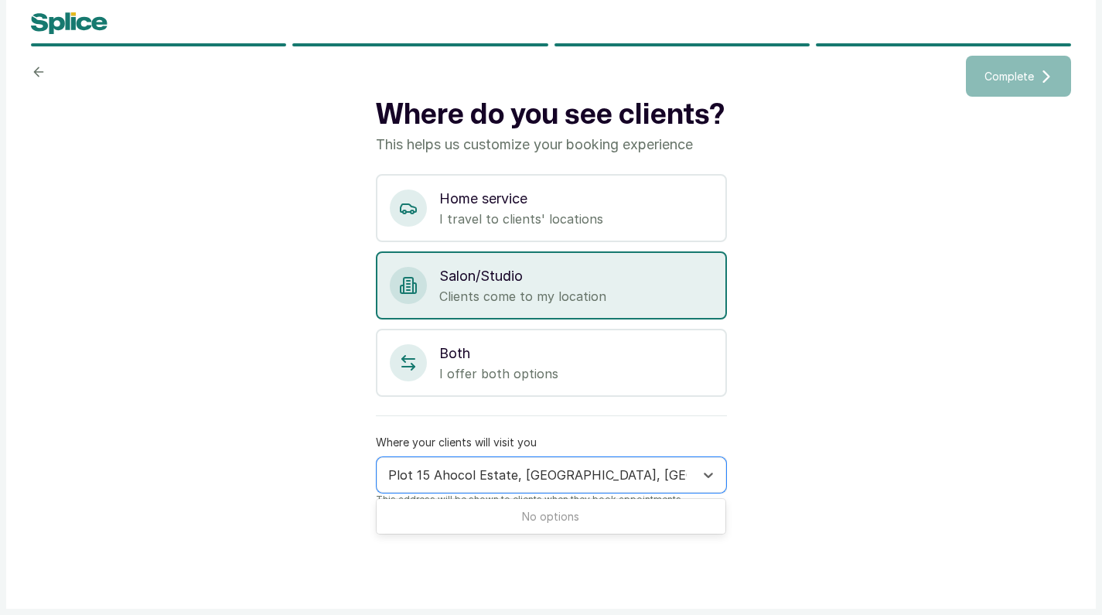
type input "Plot 15 Ahocol Estate, Government House, Awka"
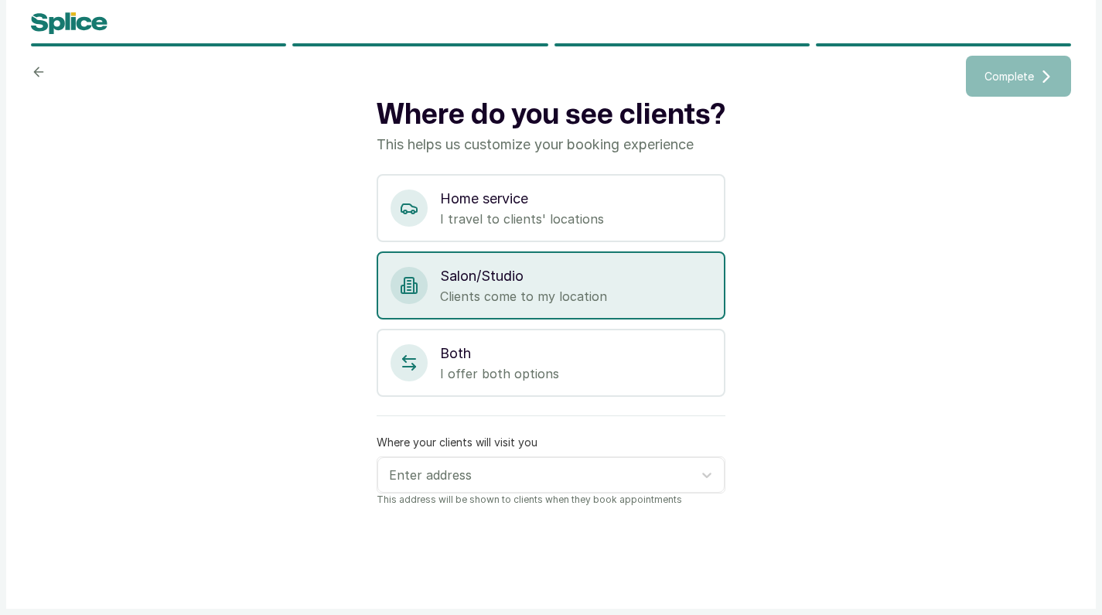
click at [868, 448] on div "Where do you see clients? This helps us customize your booking experience Home …" at bounding box center [551, 343] width 1040 height 492
click at [445, 475] on div "Enter address" at bounding box center [537, 474] width 296 height 17
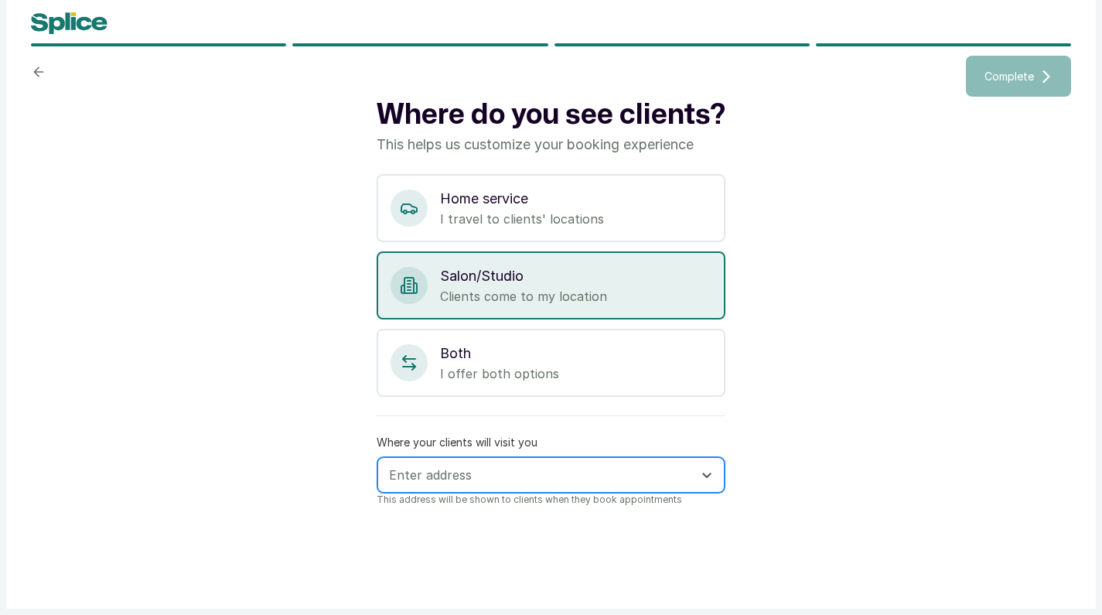
click at [437, 468] on div "Enter address" at bounding box center [537, 474] width 296 height 17
click at [409, 479] on div "Enter address" at bounding box center [537, 474] width 296 height 17
type input "P"
type input "Ahocol Es"
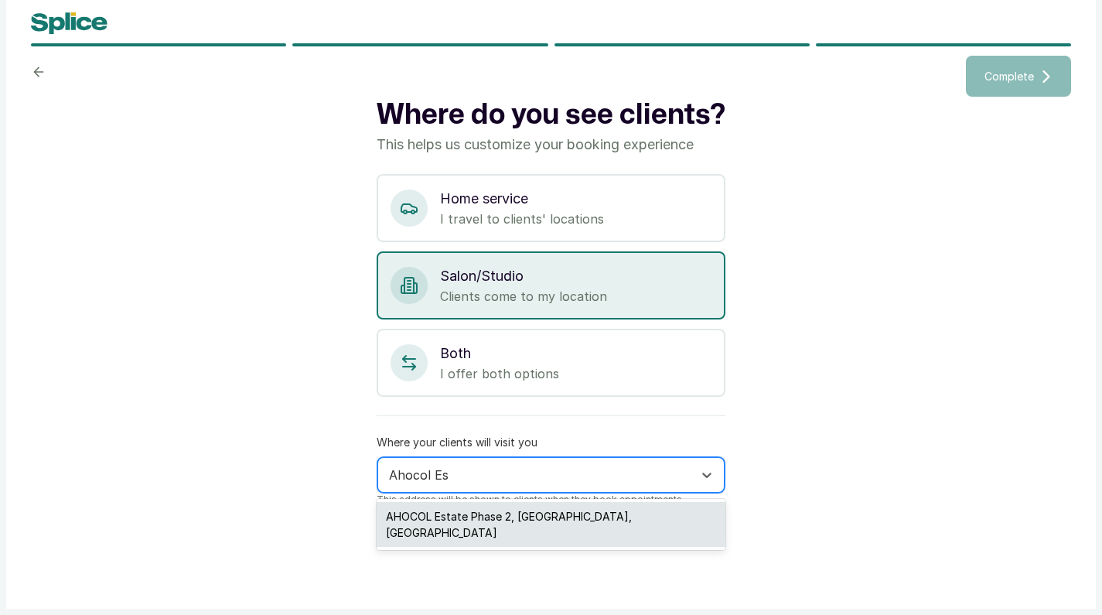
click at [469, 512] on div "AHOCOL Estate Phase 2, Awka, Nigeria" at bounding box center [551, 524] width 348 height 45
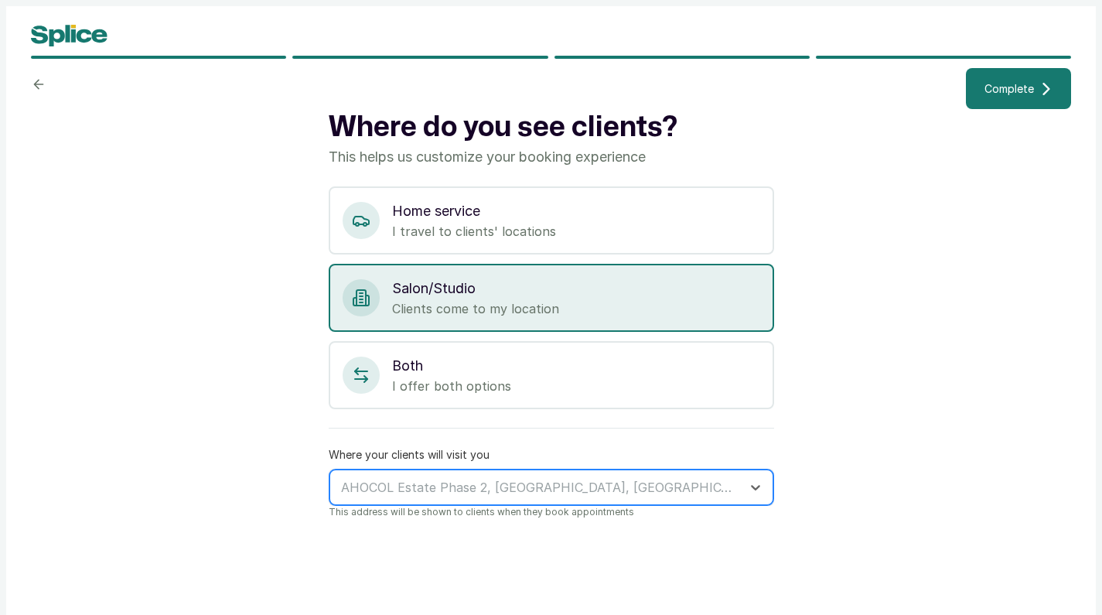
scroll to position [0, 0]
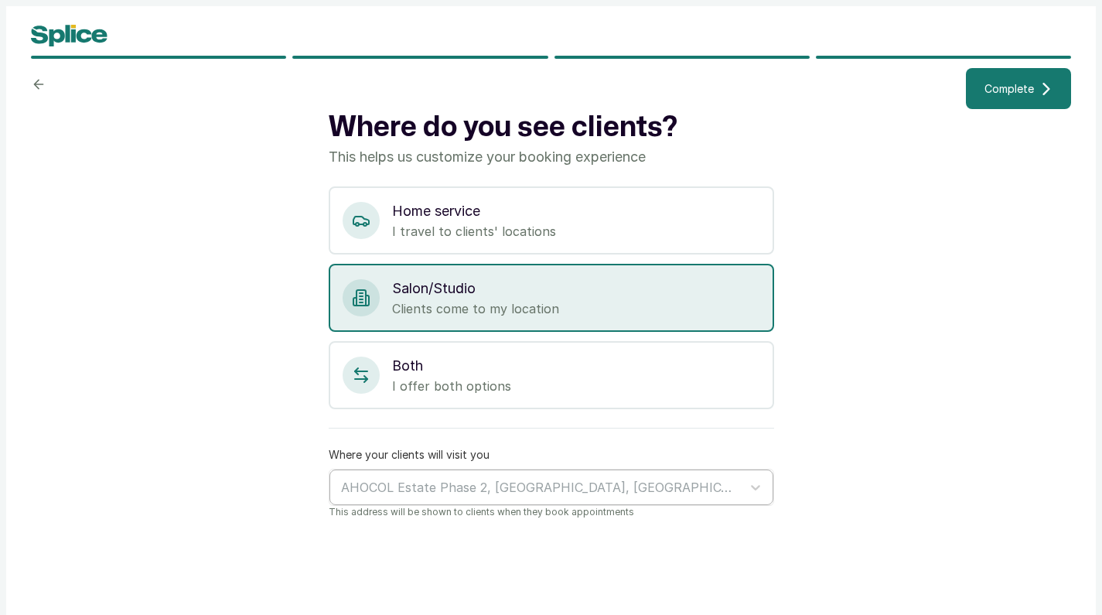
click at [1009, 90] on span "Complete" at bounding box center [1008, 88] width 49 height 16
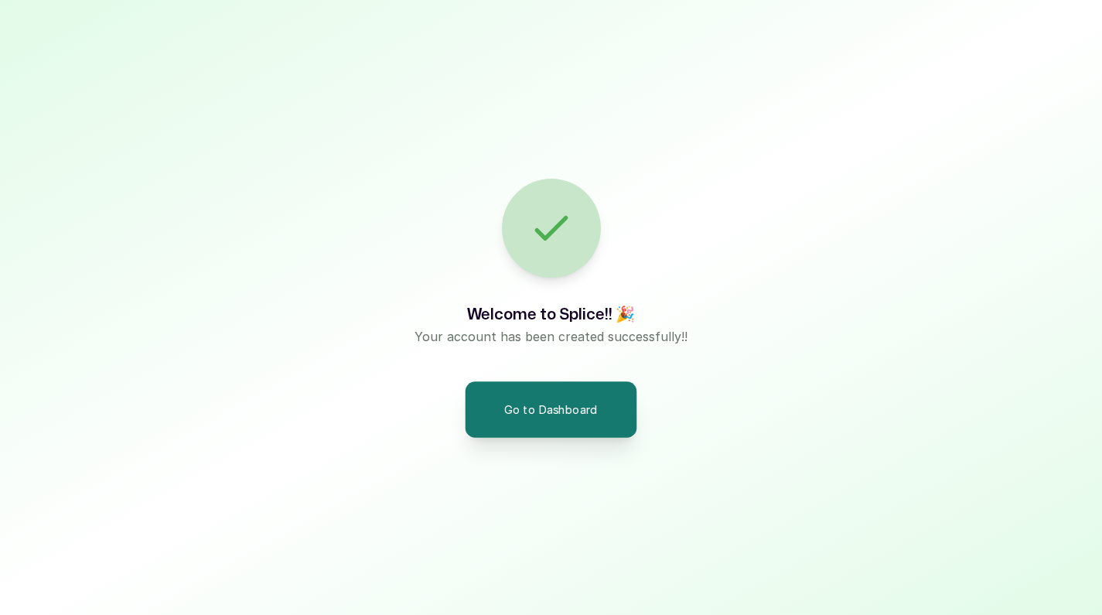
click at [564, 414] on button "Go to Dashboard" at bounding box center [551, 409] width 172 height 56
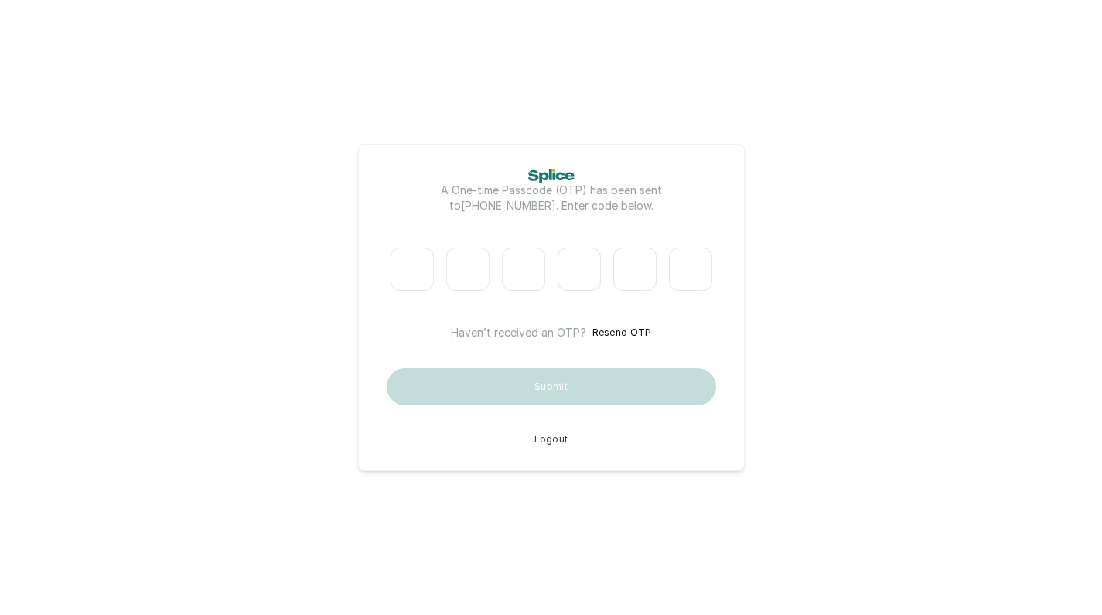
click at [425, 271] on input "Please enter verification code. Digit 1" at bounding box center [411, 268] width 43 height 43
click at [755, 345] on main "A One-time Passcode (OTP) has been sent to +2349062031112 . Enter code below. H…" at bounding box center [551, 307] width 1102 height 615
click at [615, 330] on button "Resend OTP" at bounding box center [622, 332] width 60 height 15
click at [625, 334] on button "Resend OTP" at bounding box center [622, 332] width 60 height 15
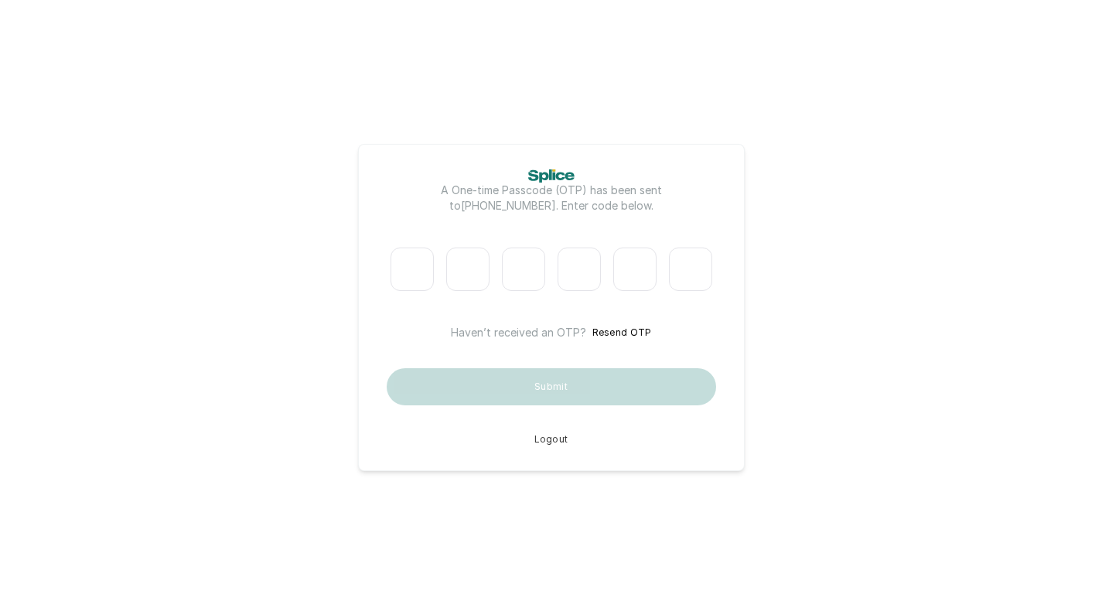
click at [622, 333] on button "Resend OTP" at bounding box center [622, 332] width 60 height 15
click at [636, 329] on button "Resend OTP" at bounding box center [622, 332] width 60 height 15
click at [628, 332] on button "Resend OTP" at bounding box center [622, 332] width 60 height 15
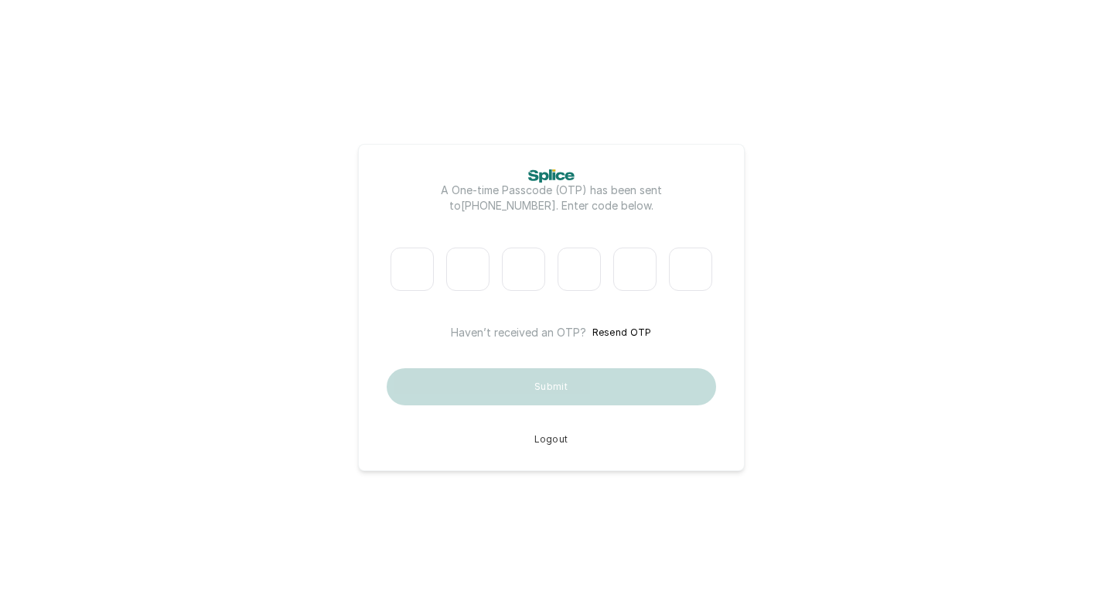
click at [628, 332] on button "Resend OTP" at bounding box center [622, 332] width 60 height 15
click at [626, 331] on button "Resend OTP" at bounding box center [622, 332] width 60 height 15
click at [551, 444] on button "Logout" at bounding box center [551, 439] width 34 height 12
click at [625, 328] on button "Resend OTP" at bounding box center [622, 332] width 60 height 15
click at [547, 447] on div "A One-time Passcode (OTP) has been sent to [PHONE_NUMBER] . Enter code below. H…" at bounding box center [551, 307] width 387 height 327
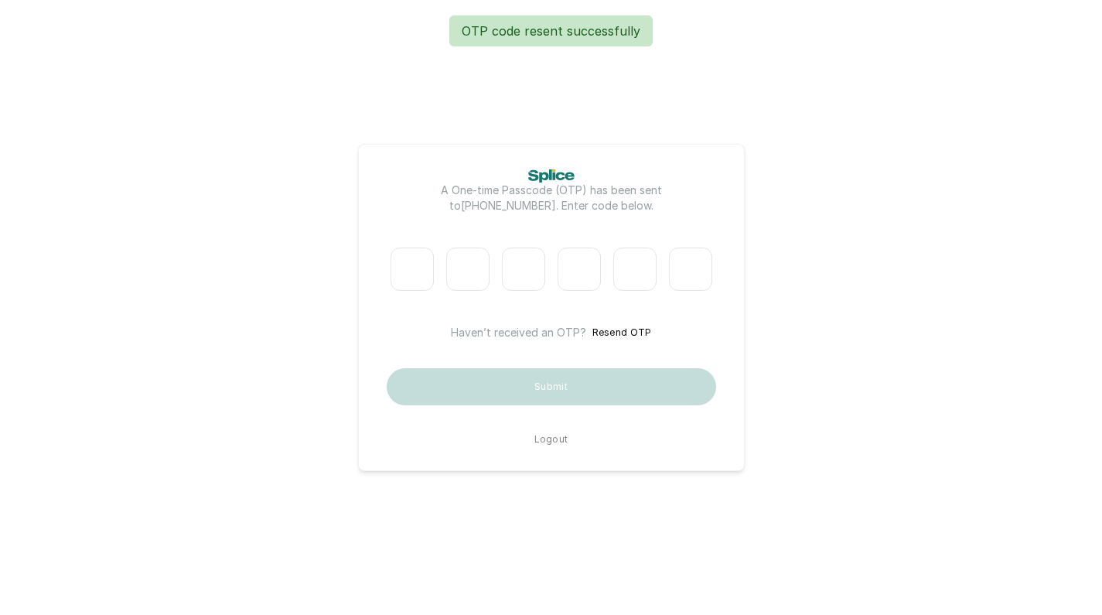
click at [550, 440] on button "Logout" at bounding box center [551, 439] width 34 height 12
click at [417, 268] on input "Please enter verification code. Digit 1" at bounding box center [411, 268] width 43 height 43
type input "6"
type input "9"
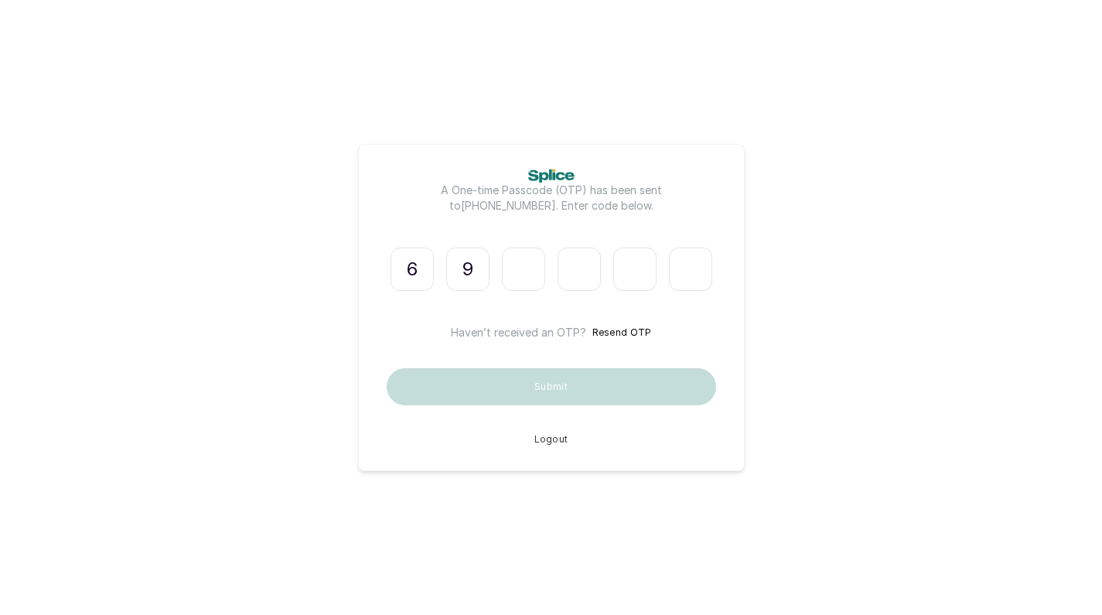
type input "7"
type input "9"
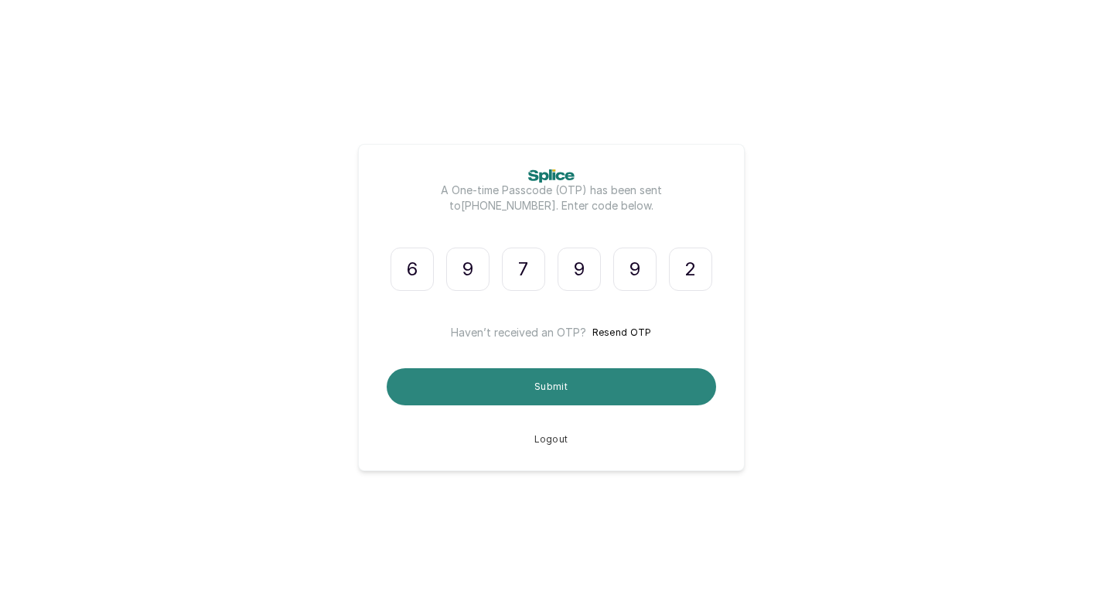
type input "2"
click at [544, 387] on button "Submit" at bounding box center [551, 386] width 329 height 37
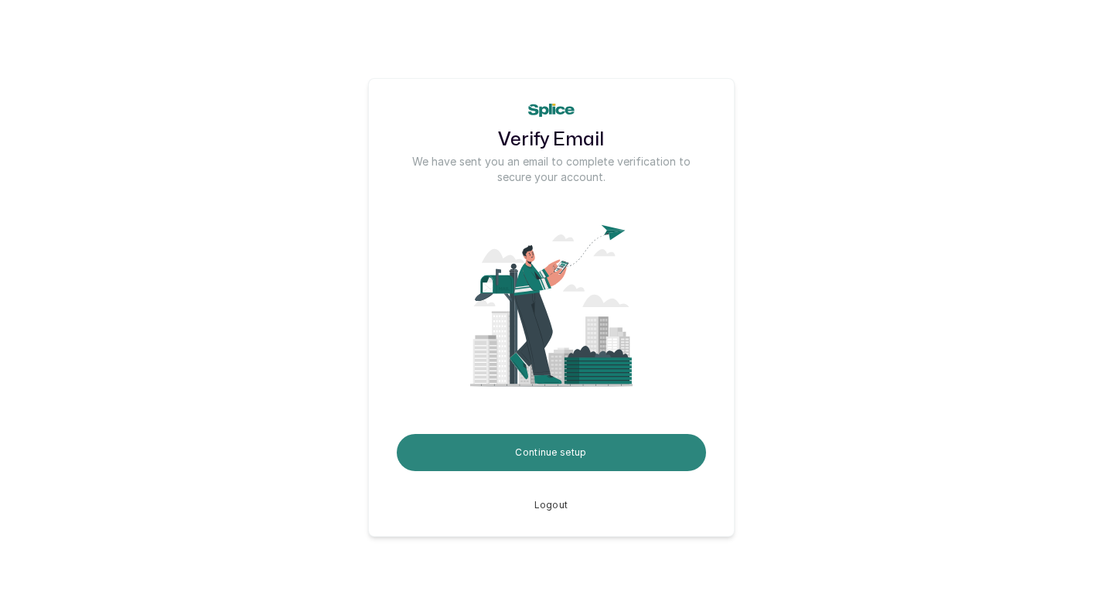
click at [540, 452] on button "Continue setup" at bounding box center [551, 452] width 309 height 37
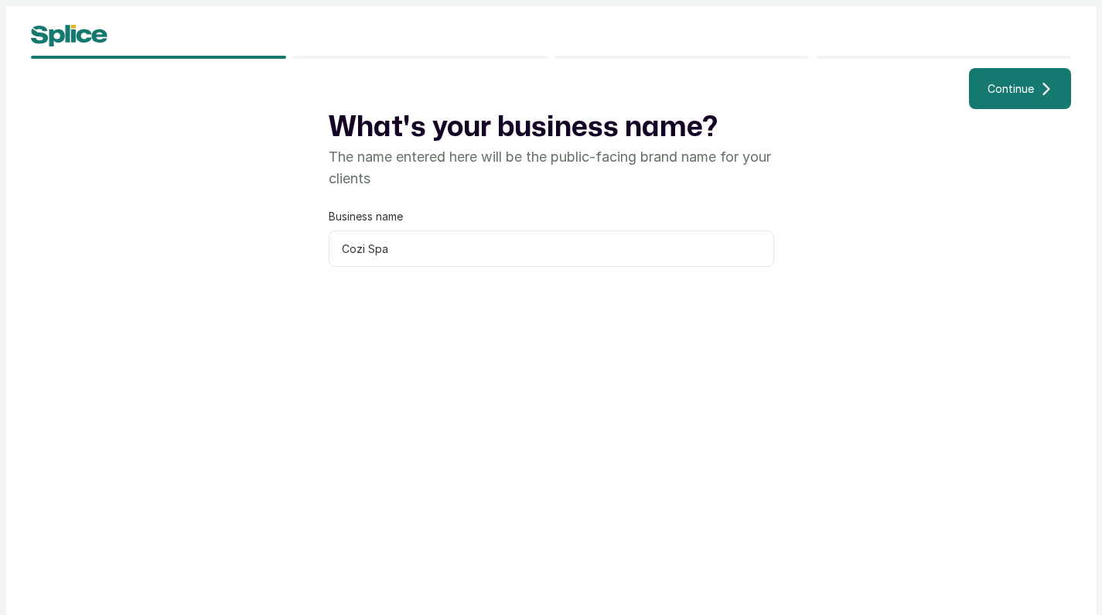
click at [1020, 84] on span "Continue" at bounding box center [1010, 88] width 46 height 16
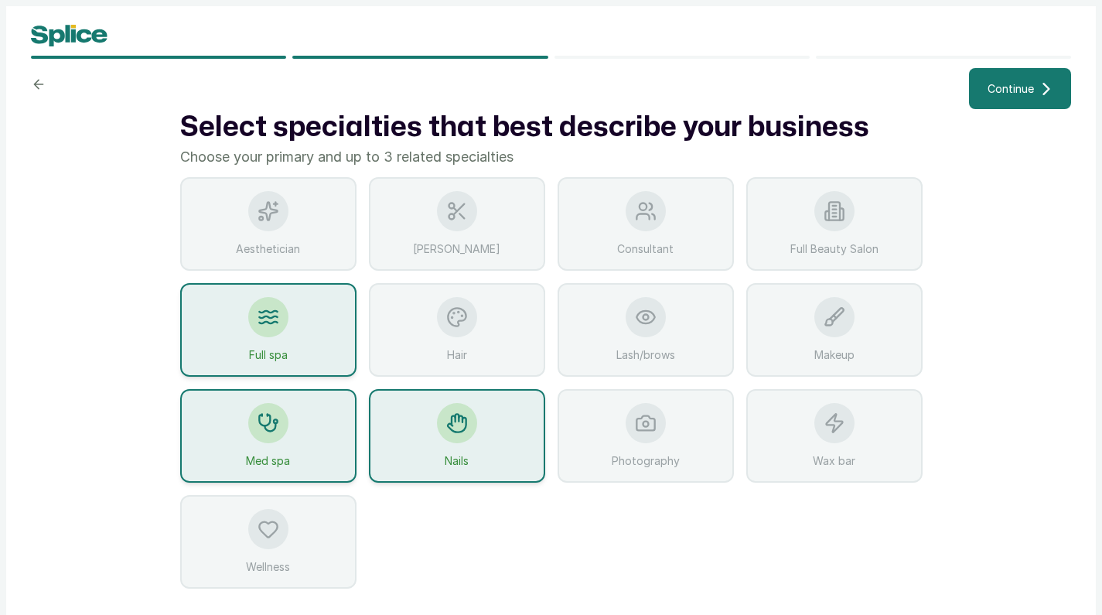
click at [1008, 90] on span "Continue" at bounding box center [1010, 88] width 46 height 16
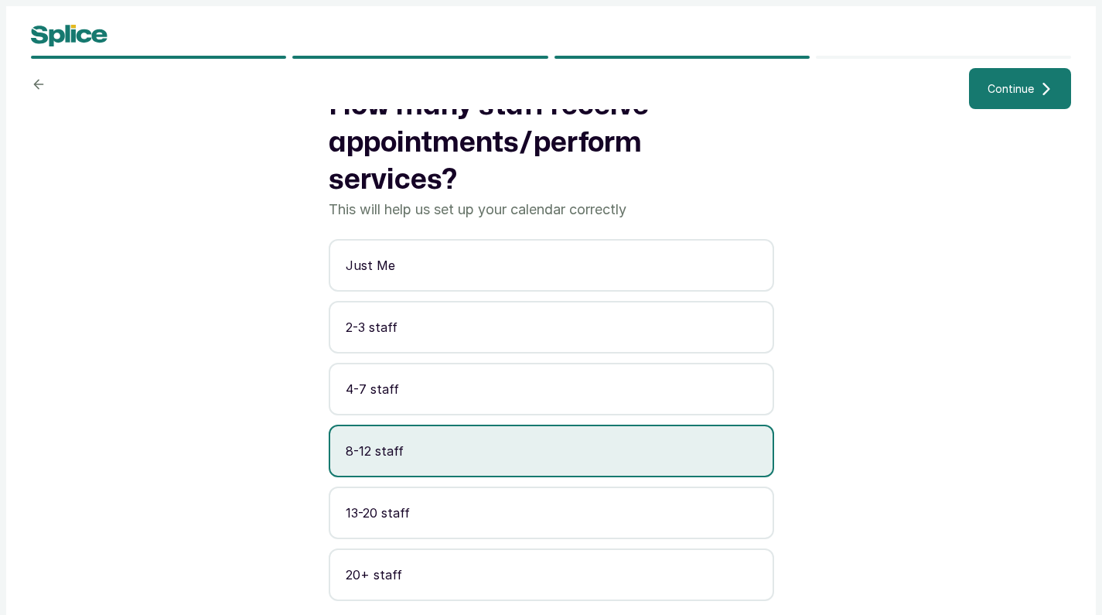
scroll to position [22, 0]
click at [1006, 97] on span "Continue" at bounding box center [1010, 88] width 46 height 16
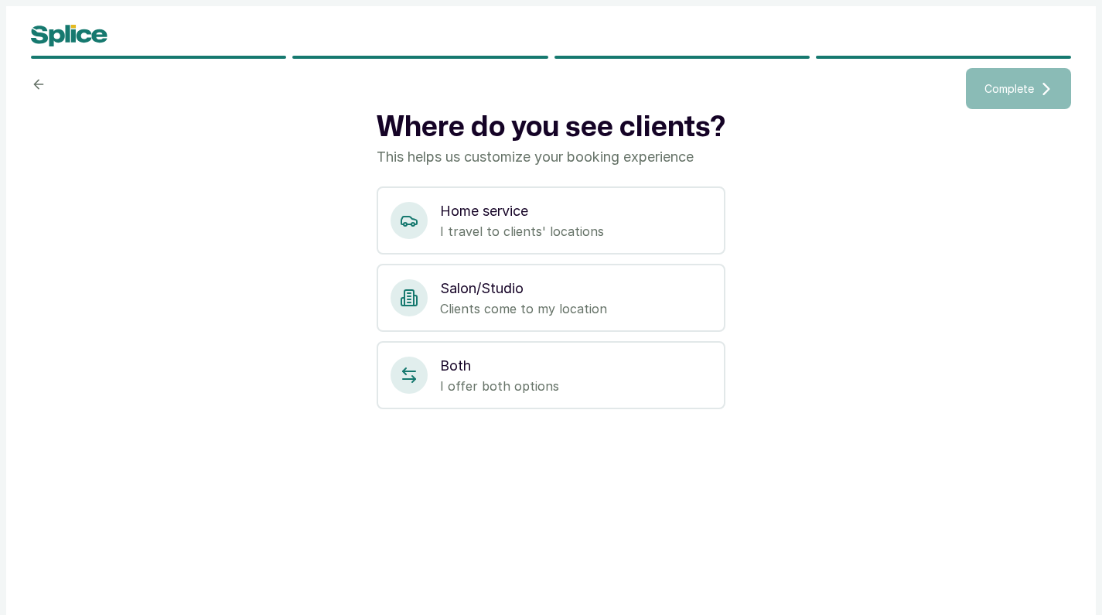
scroll to position [0, 0]
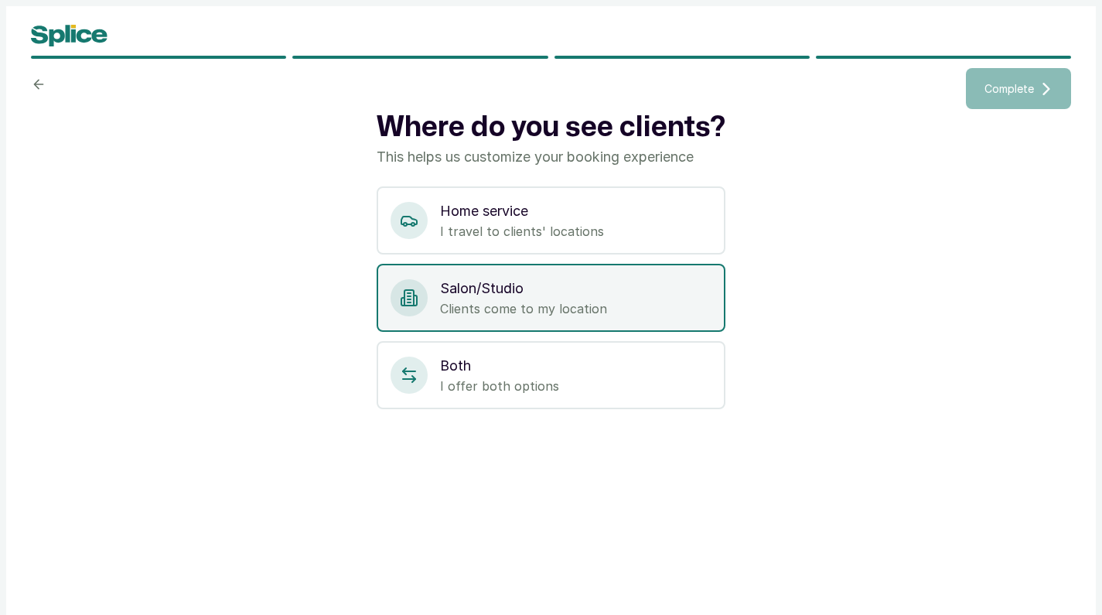
click at [569, 304] on p "Clients come to my location" at bounding box center [575, 308] width 271 height 19
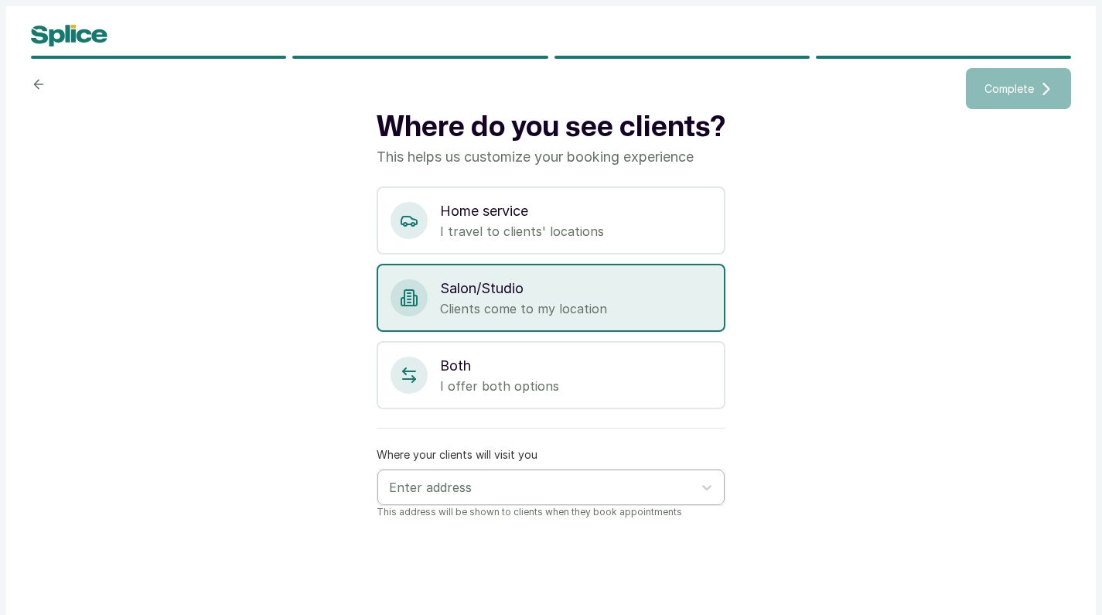
click at [481, 489] on div at bounding box center [537, 487] width 296 height 20
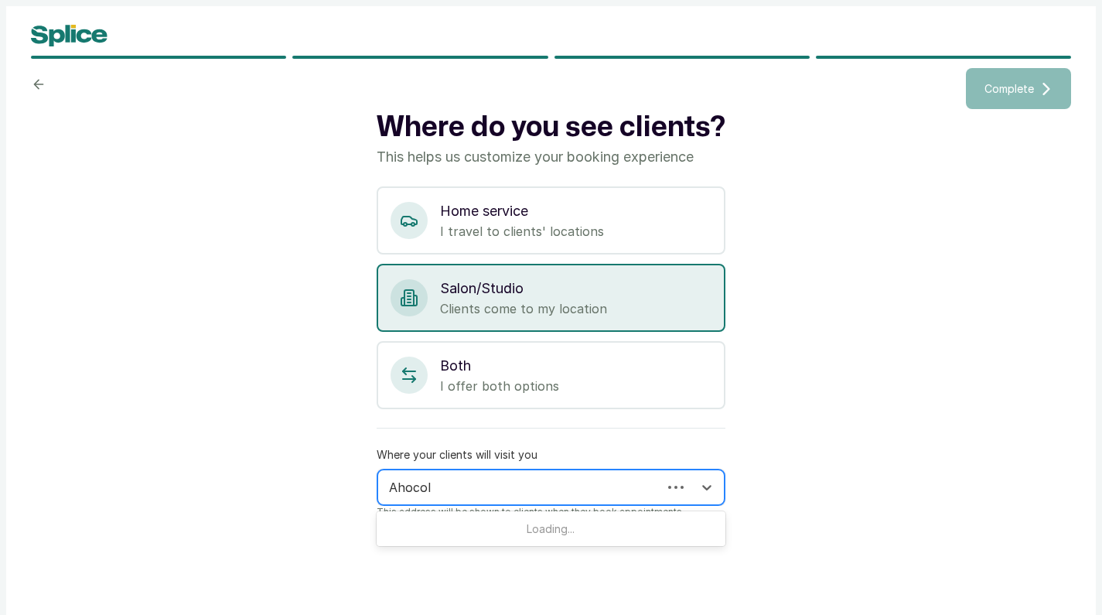
type input "Ahocol"
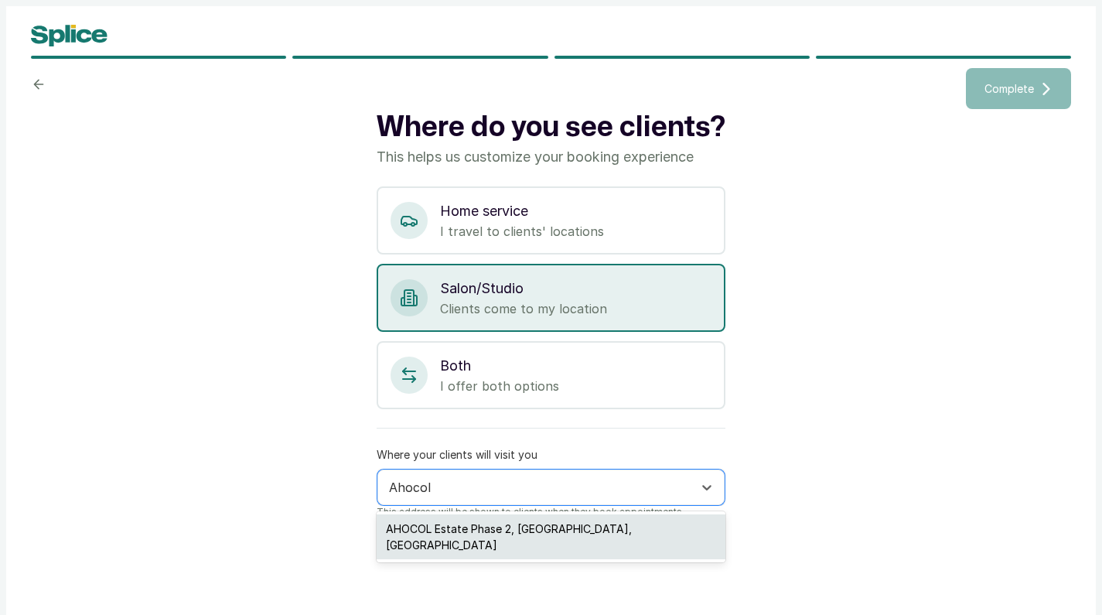
click at [465, 526] on div "AHOCOL Estate Phase 2, [GEOGRAPHIC_DATA], [GEOGRAPHIC_DATA]" at bounding box center [551, 536] width 348 height 45
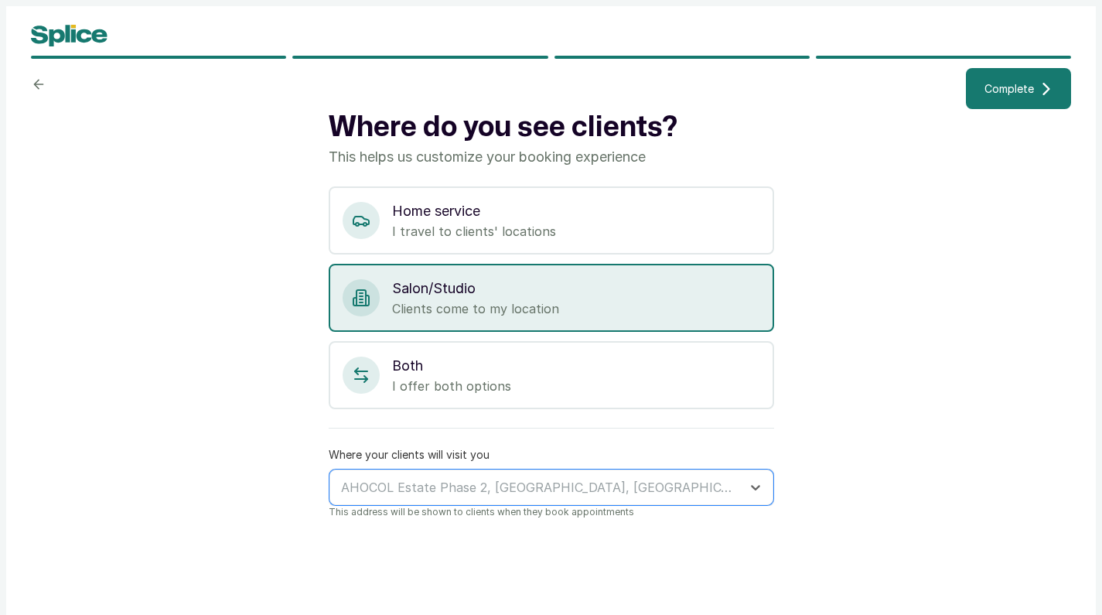
click at [1010, 87] on span "Complete" at bounding box center [1008, 88] width 49 height 16
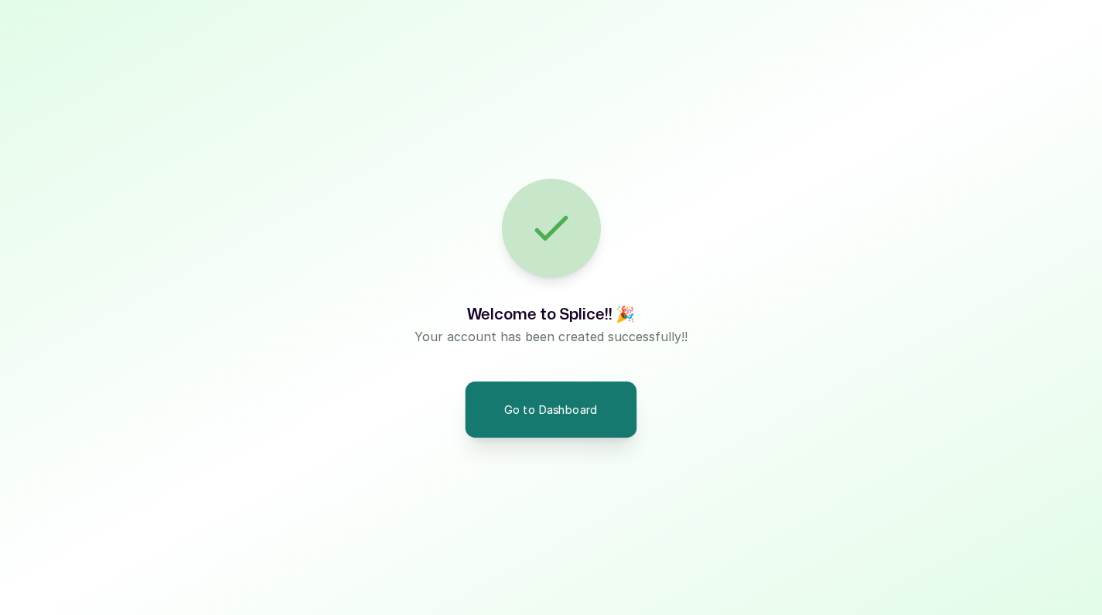
click at [568, 406] on button "Go to Dashboard" at bounding box center [551, 409] width 172 height 56
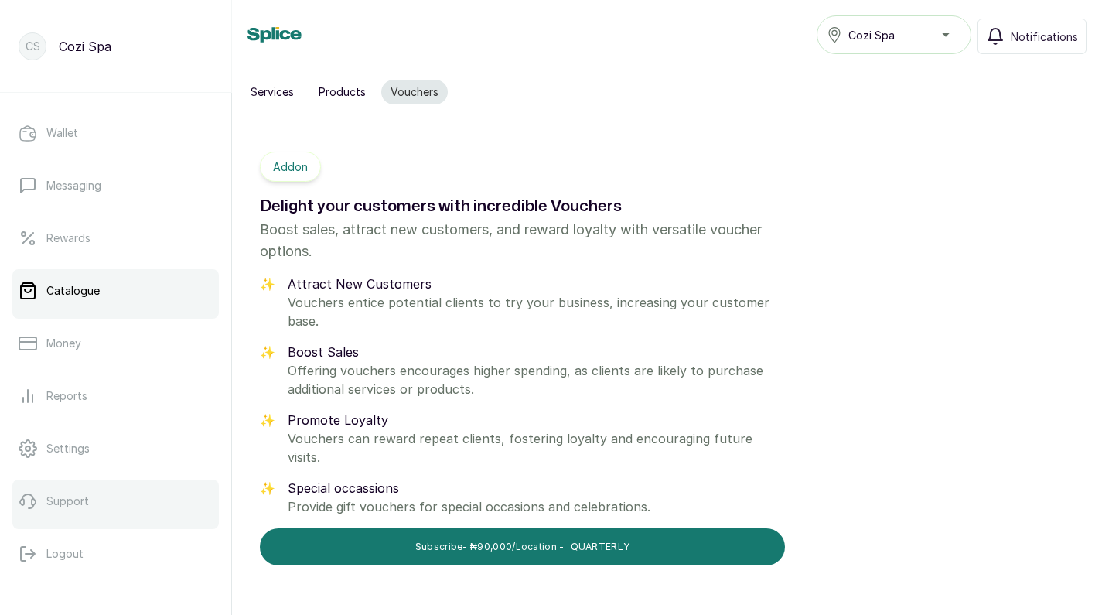
scroll to position [254, 0]
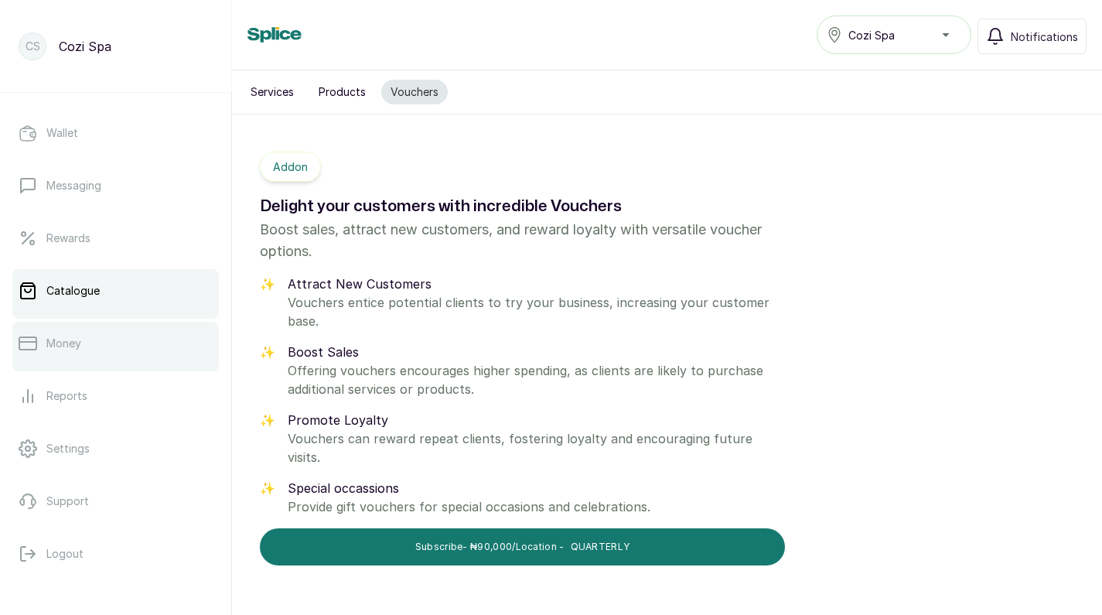
click at [74, 339] on p "Money" at bounding box center [63, 343] width 35 height 15
